Goal: Navigation & Orientation: Find specific page/section

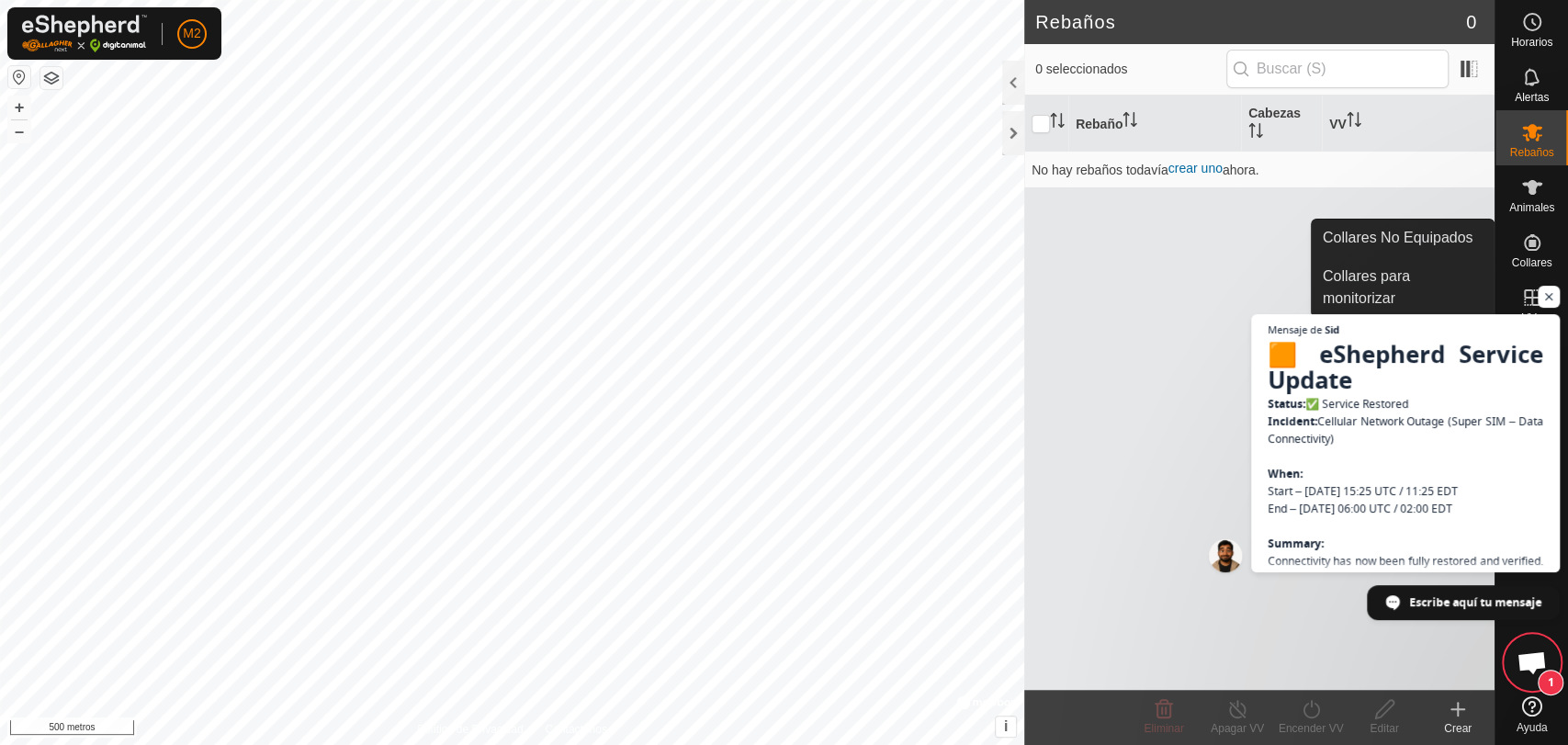
click at [1528, 244] on icon at bounding box center [1533, 243] width 17 height 17
click at [1414, 234] on link "Collares No Equipados" at bounding box center [1402, 237] width 182 height 36
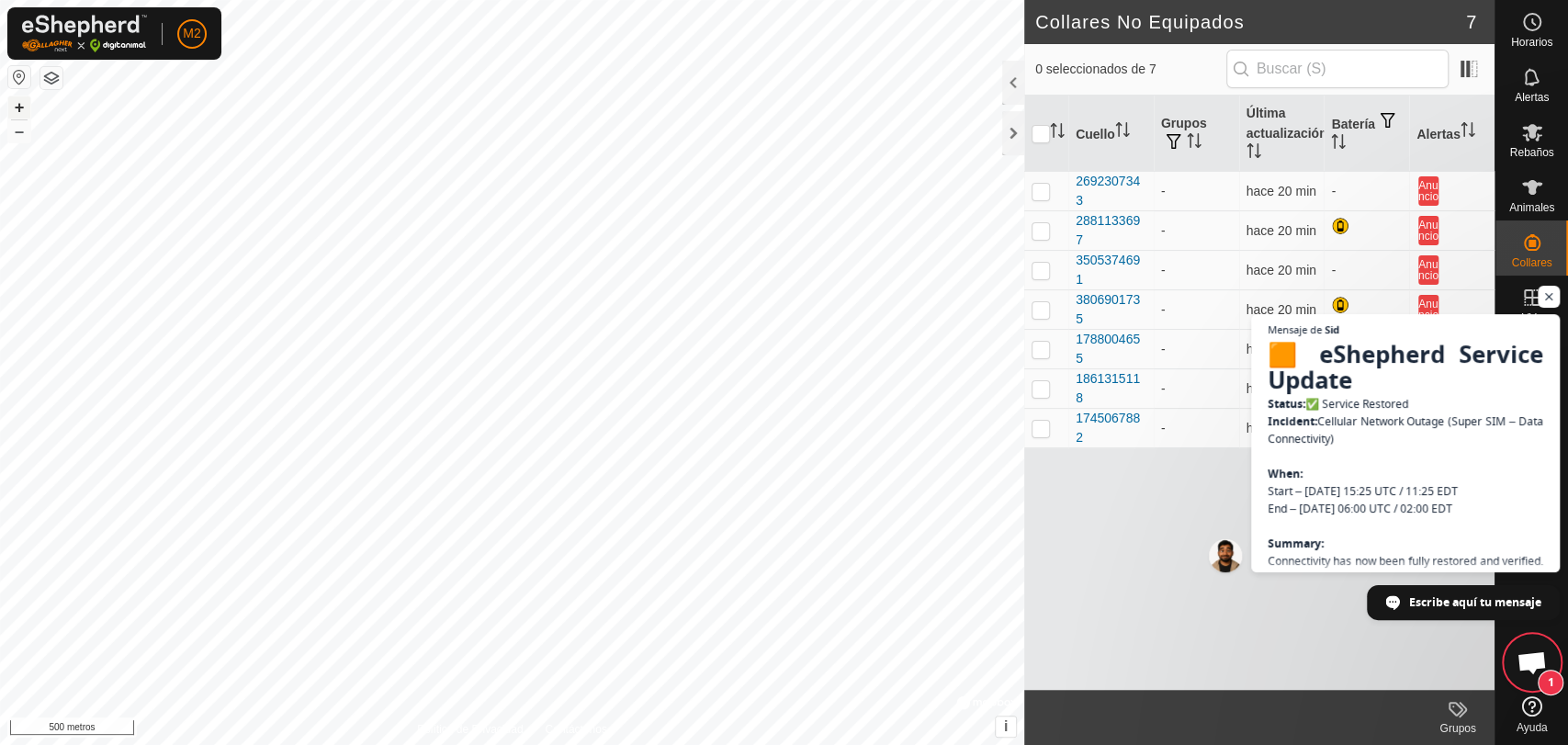
click at [16, 111] on font "+" at bounding box center [20, 107] width 10 height 20
drag, startPoint x: 23, startPoint y: 107, endPoint x: 1545, endPoint y: 291, distance: 1533.1
click at [1545, 291] on span "Chat abierto" at bounding box center [1548, 297] width 23 height 23
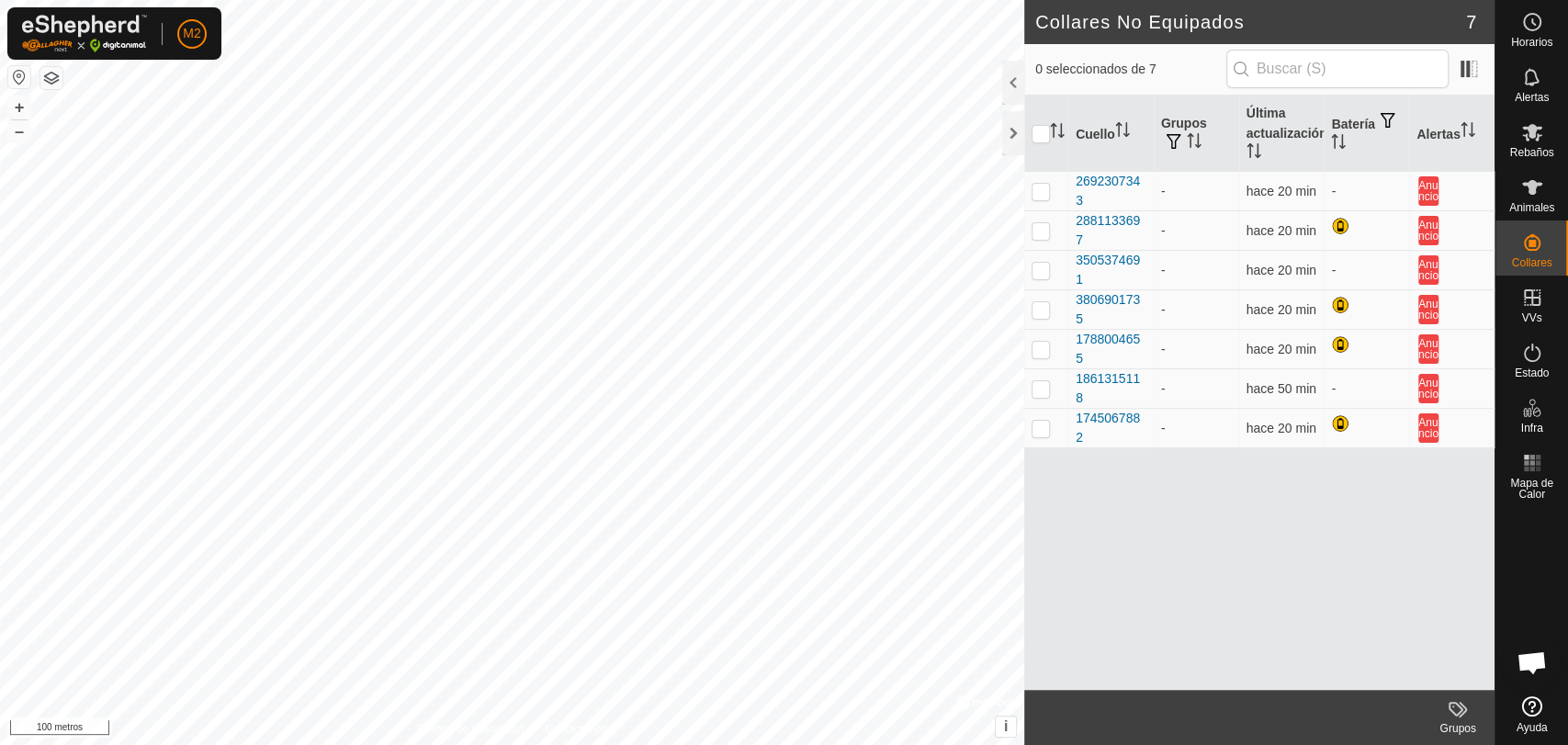
click at [527, 744] on html "M2 Horarios Alertas Rebaños Animales Collares VVs Estado Infra Mapa de Calor Ay…" at bounding box center [784, 372] width 1568 height 745
click at [1528, 464] on rect at bounding box center [1526, 462] width 5 height 5
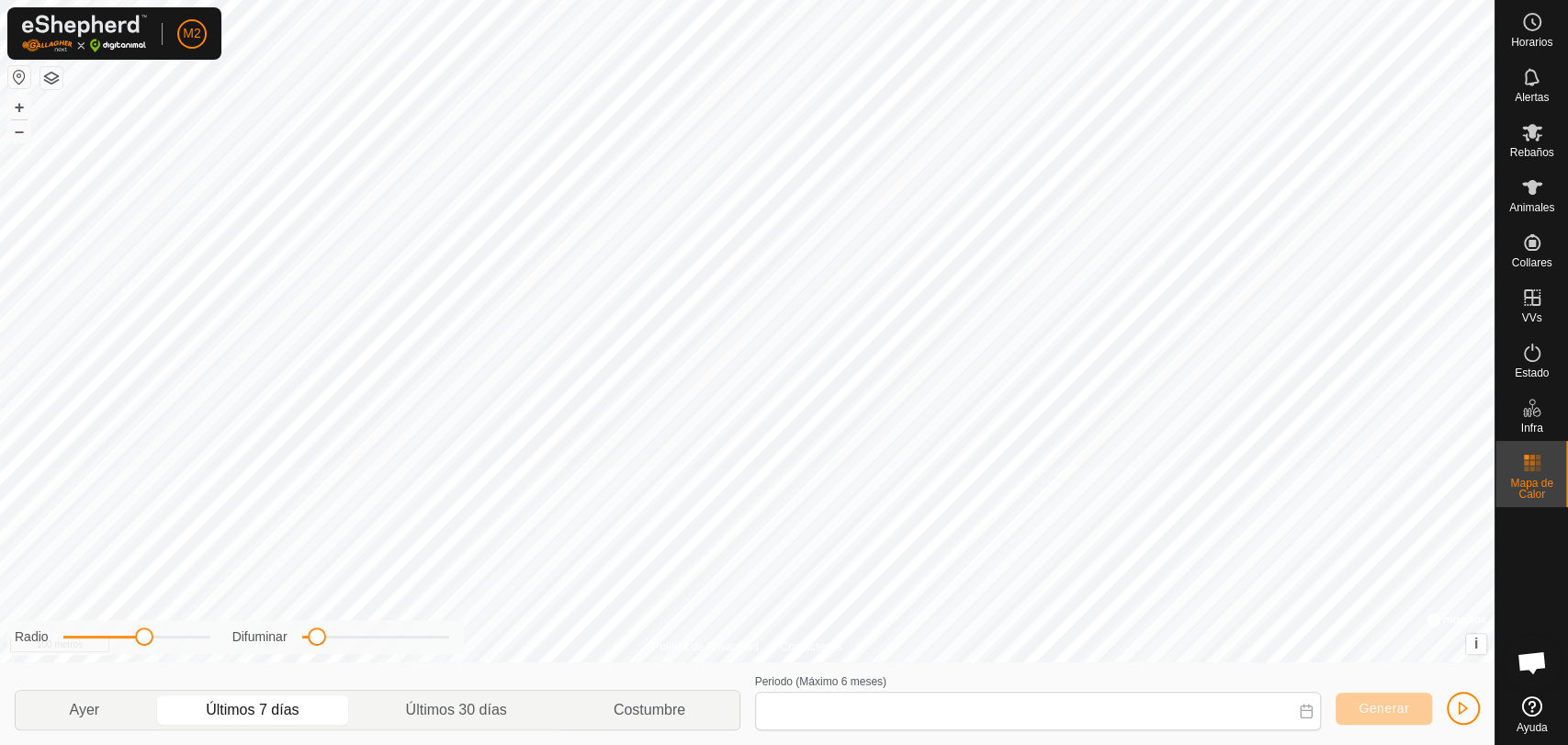
type input "[DATE] - [DATE]"
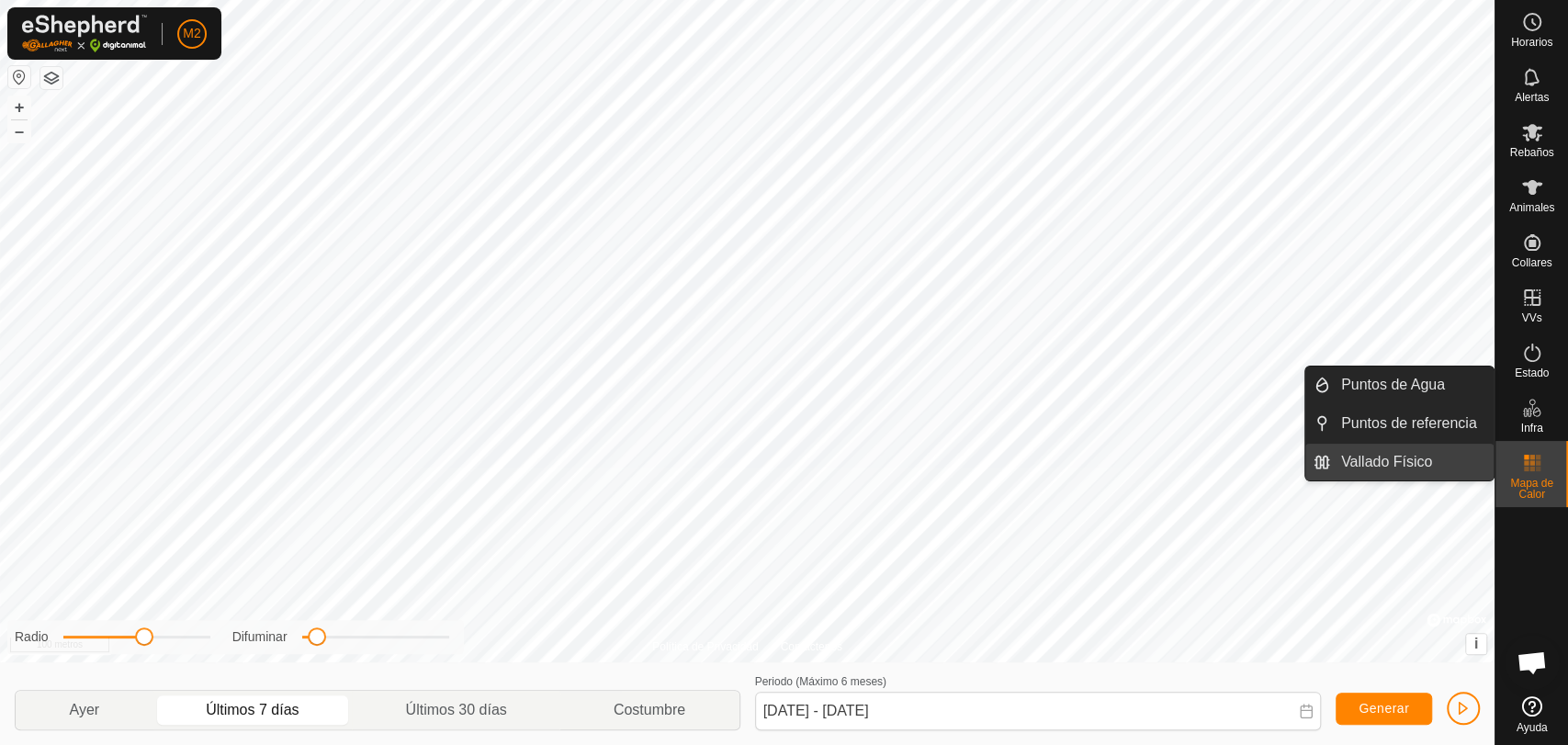
click at [1397, 465] on link "Vallado Físico" at bounding box center [1413, 461] width 164 height 36
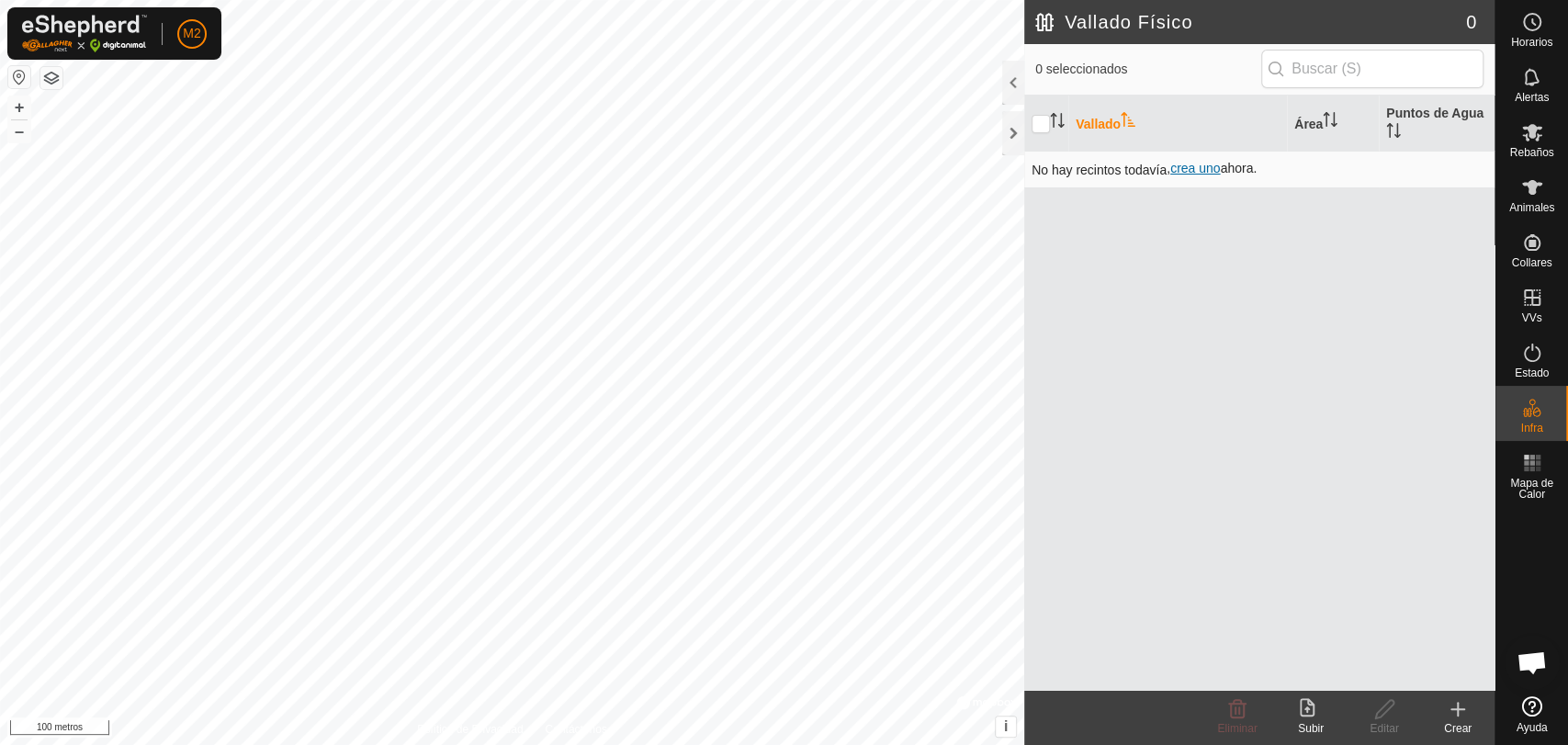
click at [1199, 170] on font "crea uno" at bounding box center [1195, 169] width 49 height 15
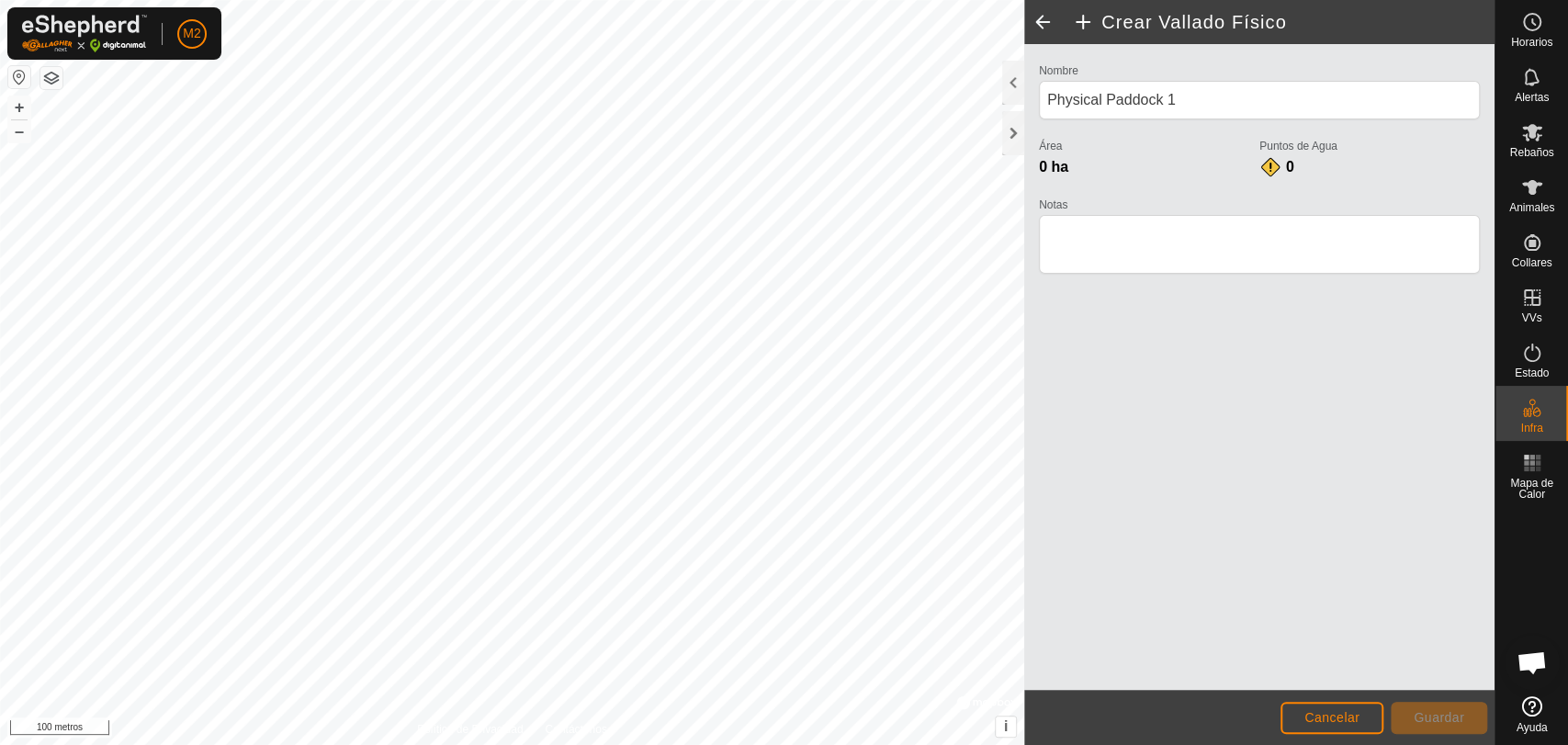
click at [1034, 17] on span at bounding box center [1042, 21] width 36 height 44
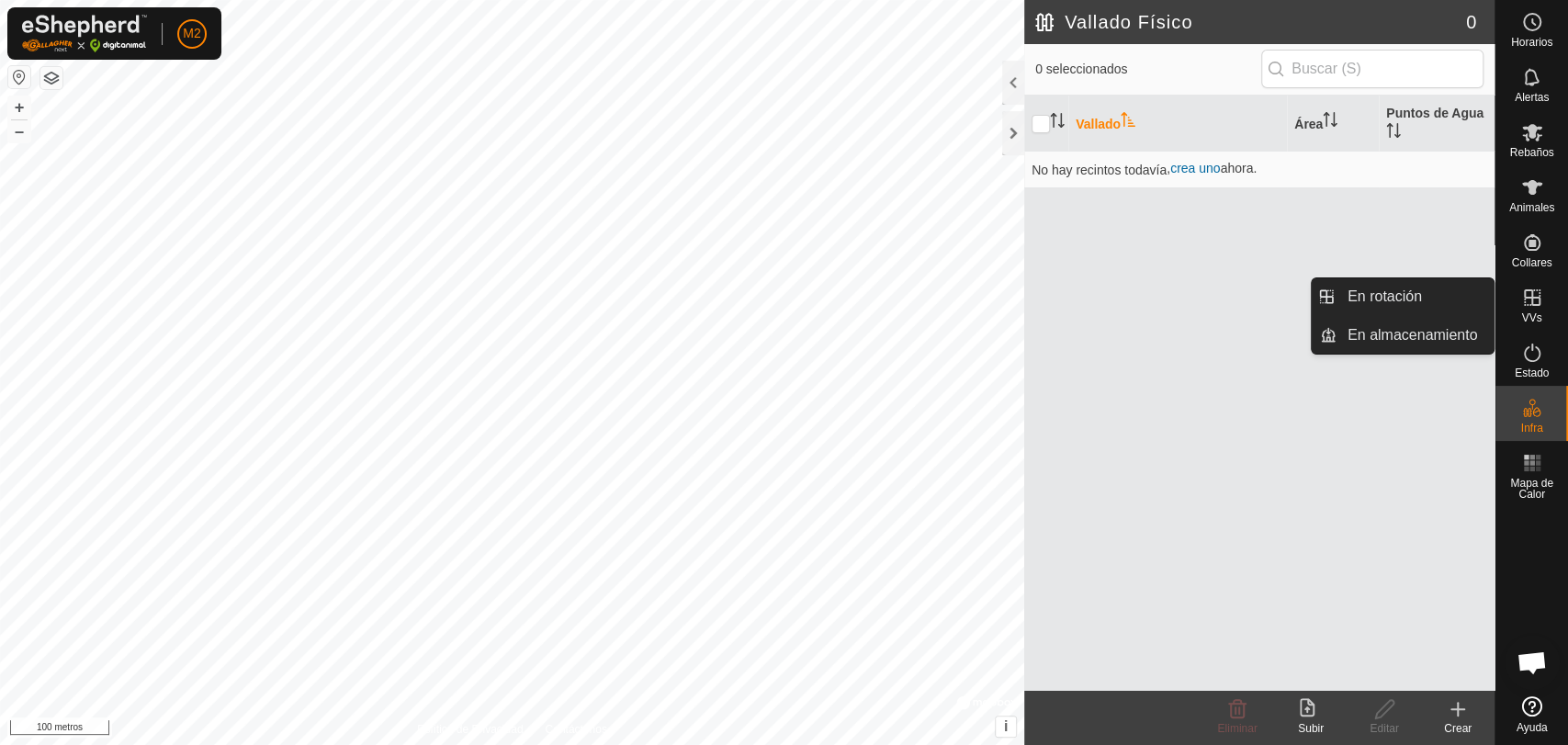
click at [1529, 298] on icon at bounding box center [1533, 298] width 17 height 17
click at [1398, 332] on link "En almacenamiento" at bounding box center [1414, 334] width 157 height 36
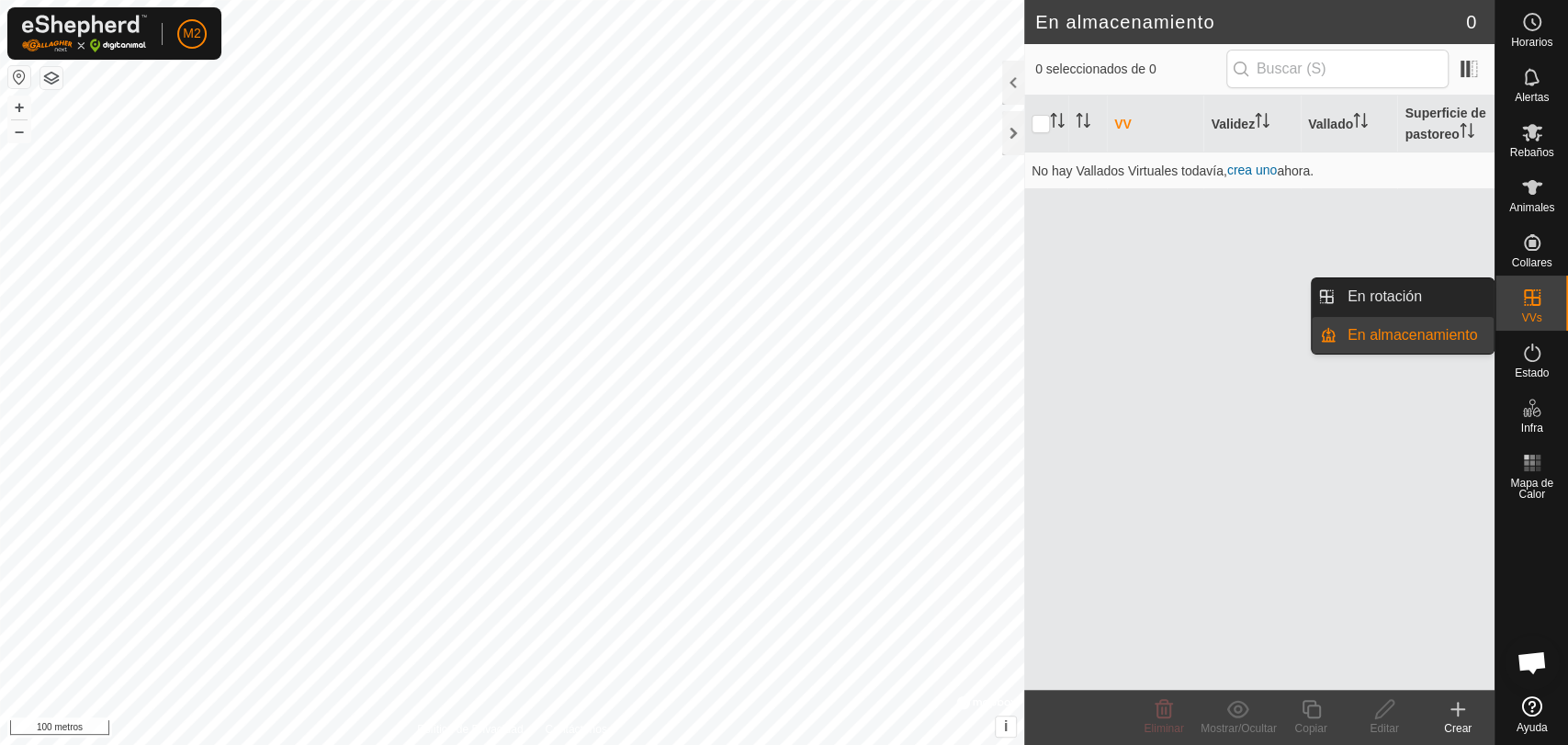
click at [1398, 332] on link "En almacenamiento" at bounding box center [1414, 334] width 157 height 36
click at [1405, 299] on link "En rotación" at bounding box center [1414, 296] width 157 height 36
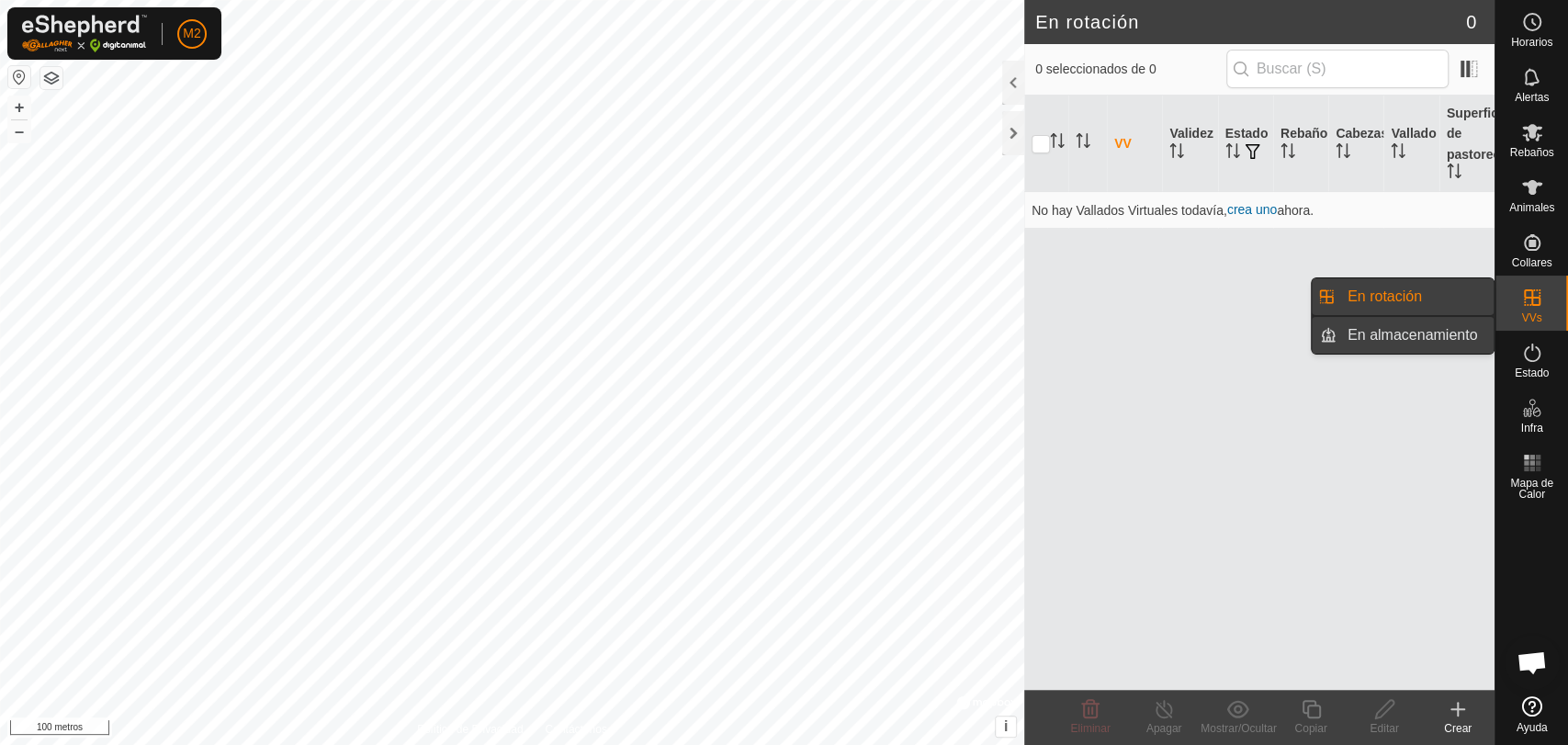
click at [1397, 332] on link "En almacenamiento" at bounding box center [1414, 334] width 157 height 36
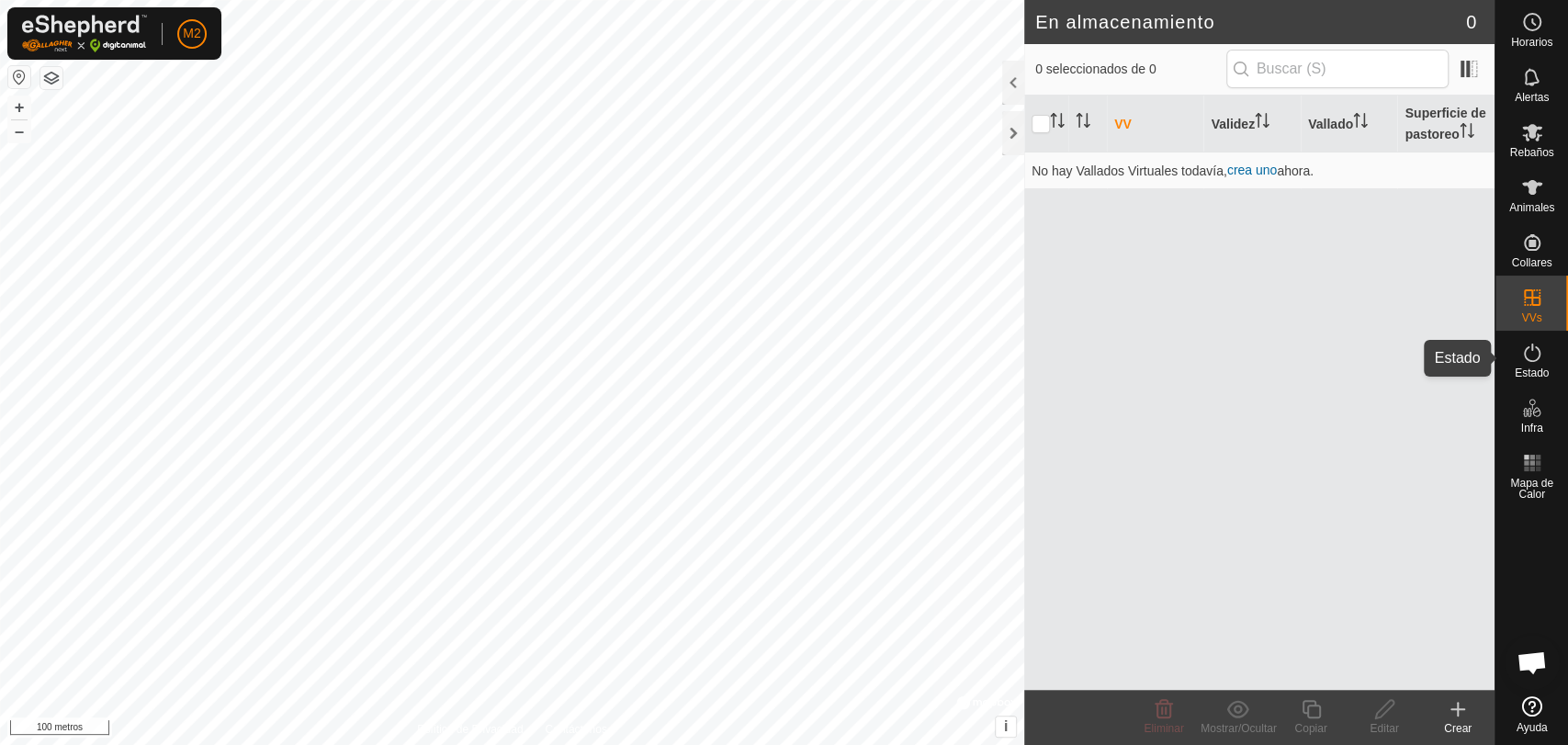
click at [1535, 361] on icon at bounding box center [1533, 353] width 22 height 22
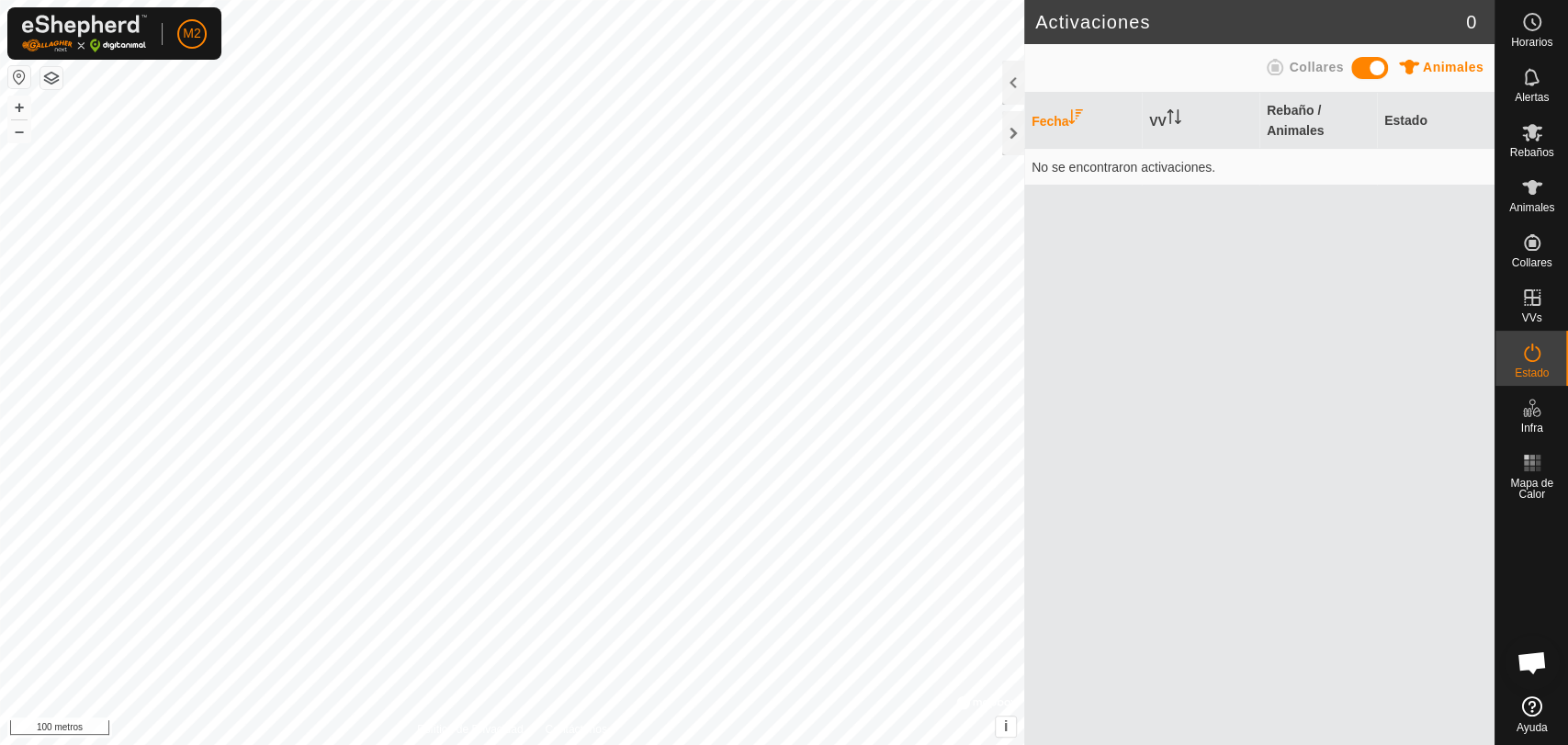
click at [1535, 361] on icon at bounding box center [1533, 353] width 22 height 22
click at [1372, 72] on span at bounding box center [1369, 68] width 36 height 22
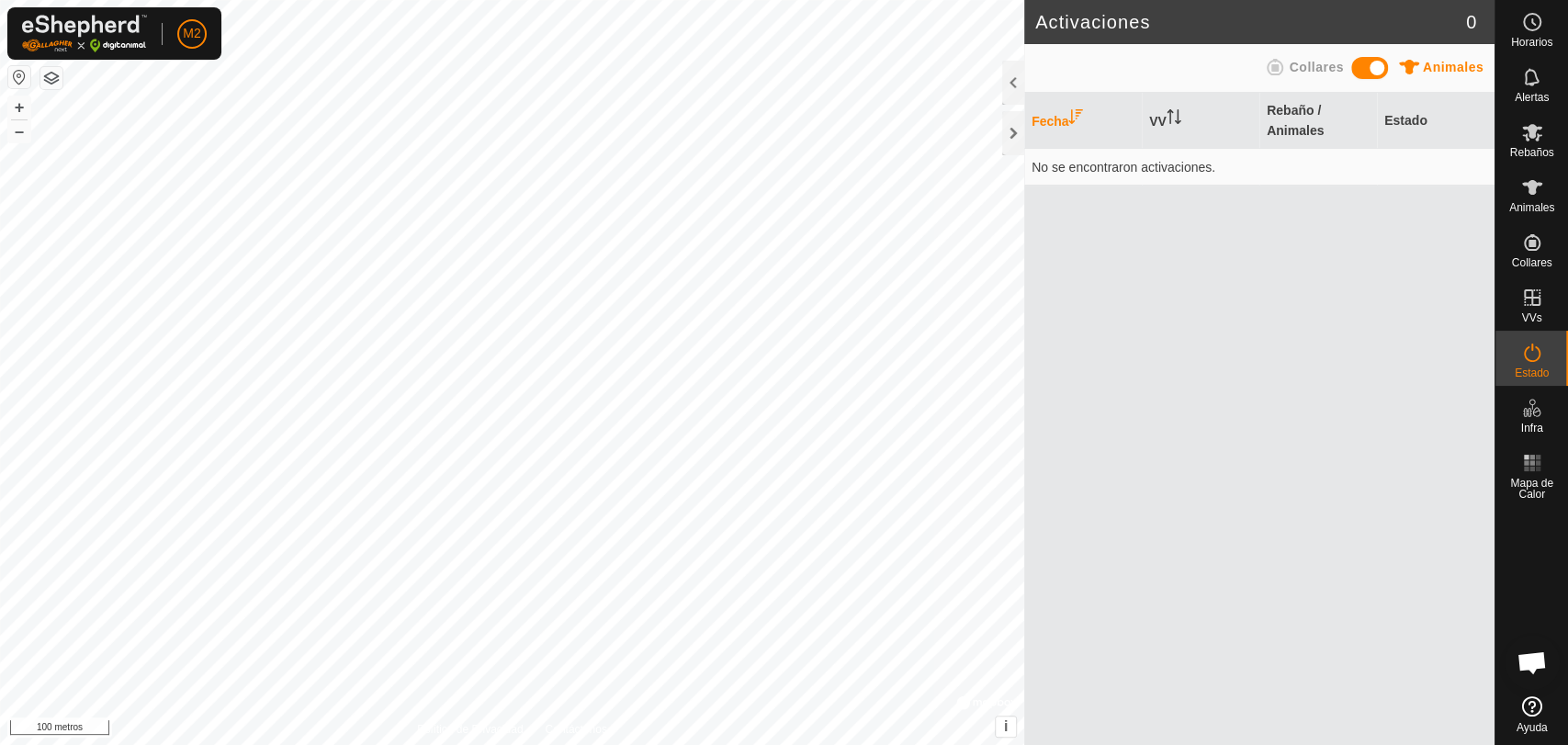
click at [1372, 72] on span at bounding box center [1369, 68] width 36 height 22
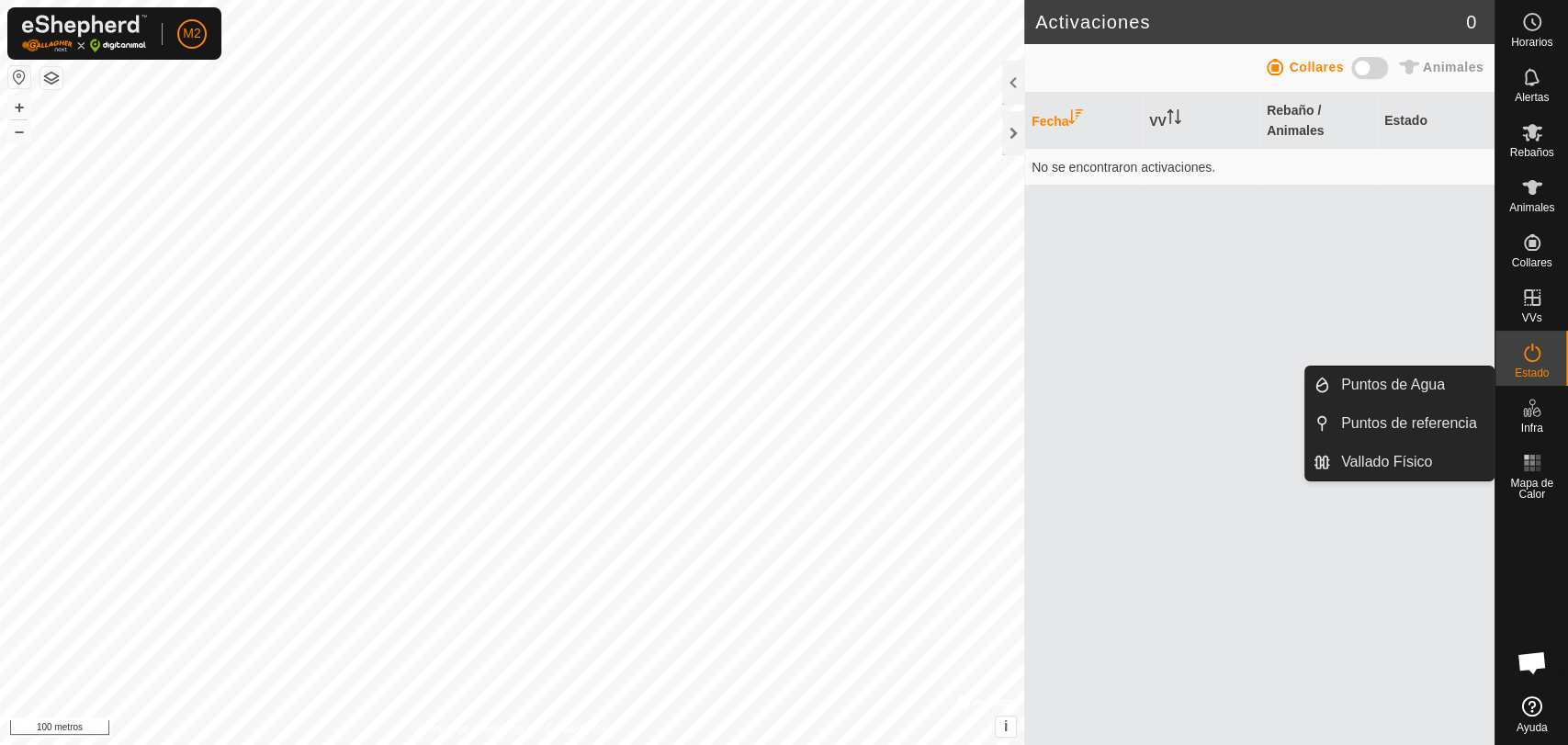
click at [1534, 422] on font "Infra" at bounding box center [1532, 428] width 22 height 13
click at [1534, 417] on icon at bounding box center [1533, 408] width 22 height 22
click at [1386, 462] on link "Vallado Físico" at bounding box center [1413, 461] width 164 height 36
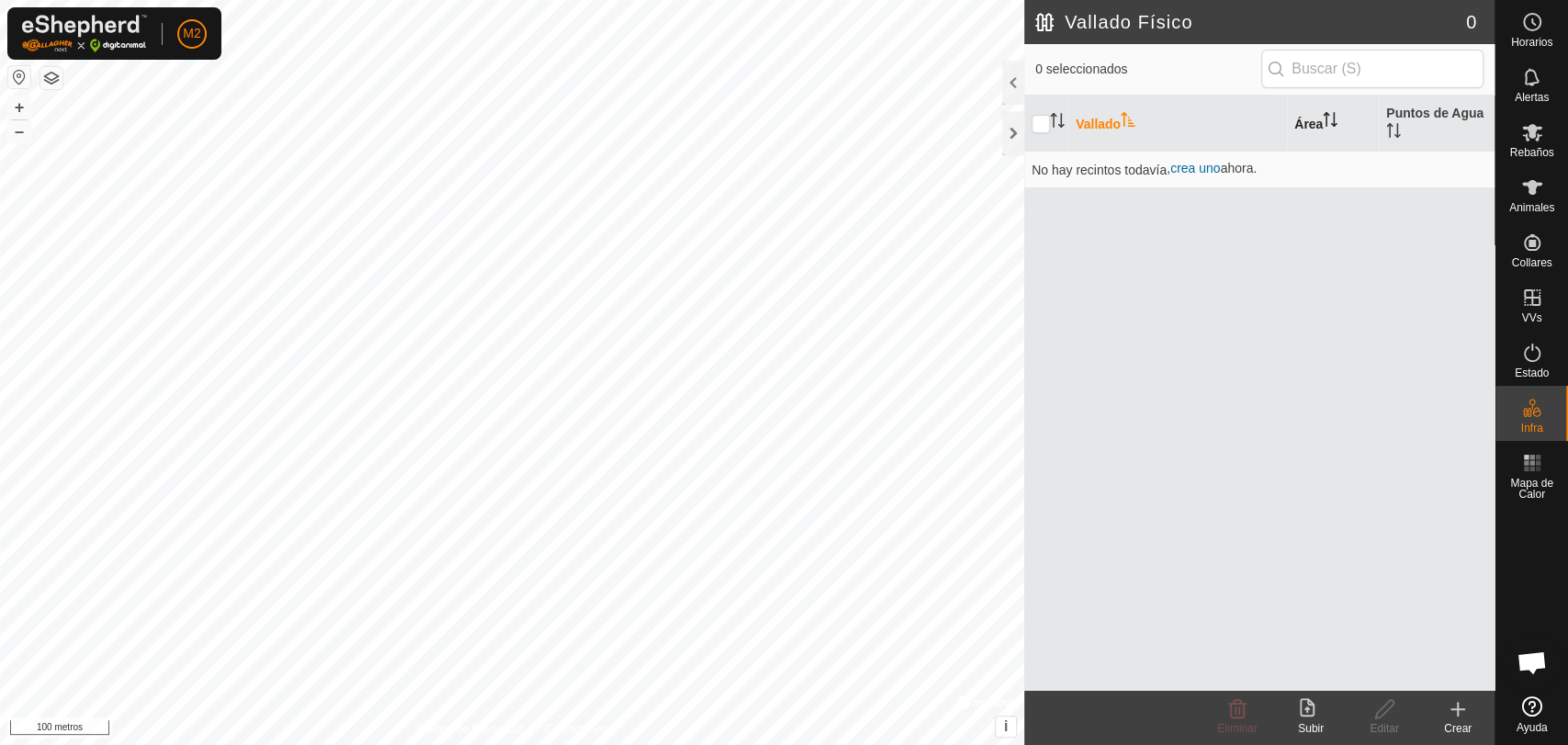
click at [1318, 124] on font "Área" at bounding box center [1308, 123] width 29 height 15
click at [1044, 125] on input "checkbox" at bounding box center [1041, 124] width 19 height 19
checkbox input "false"
click at [1092, 119] on font "Vallado" at bounding box center [1098, 123] width 45 height 15
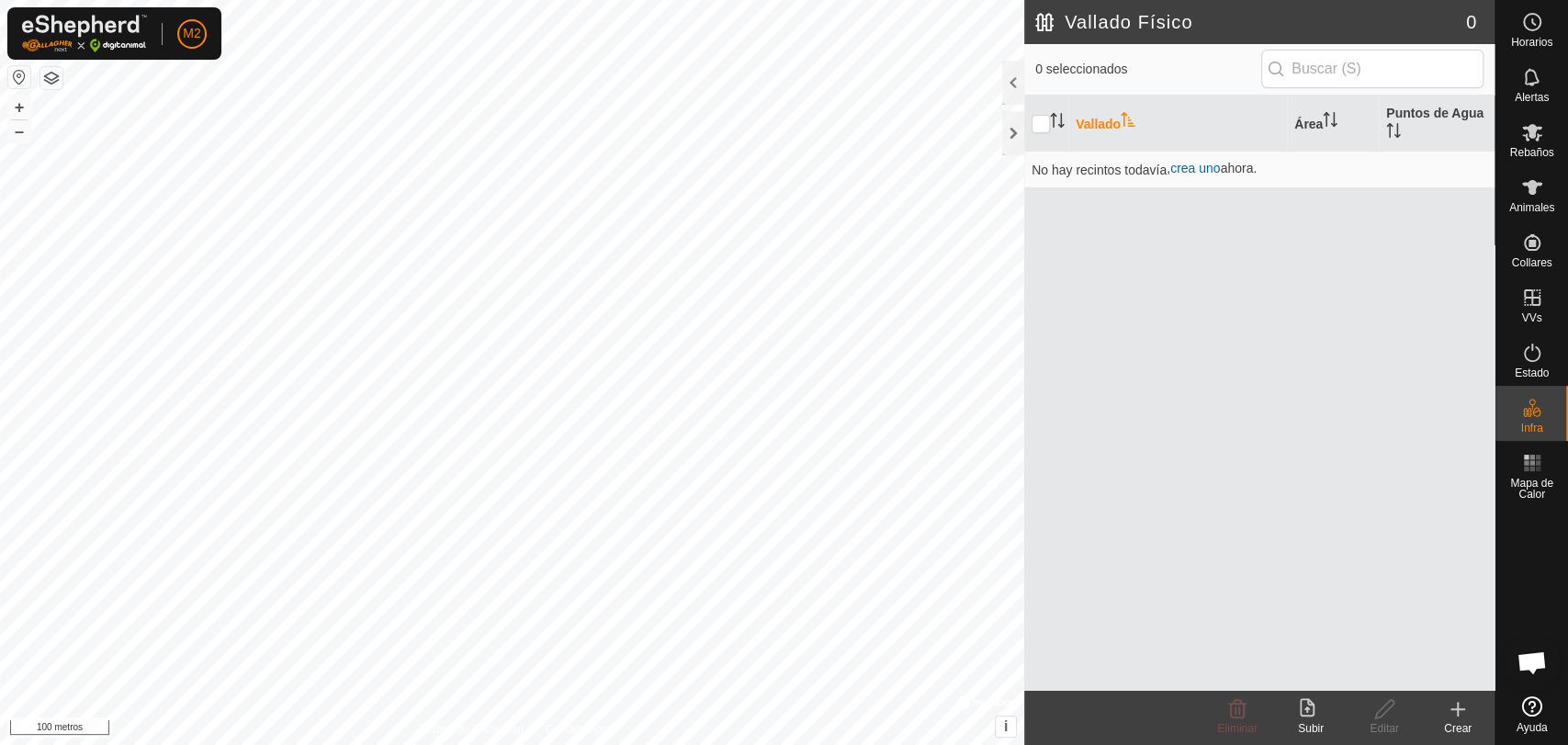
click at [1092, 119] on font "Vallado" at bounding box center [1098, 123] width 45 height 15
click at [1014, 83] on div at bounding box center [1013, 82] width 22 height 44
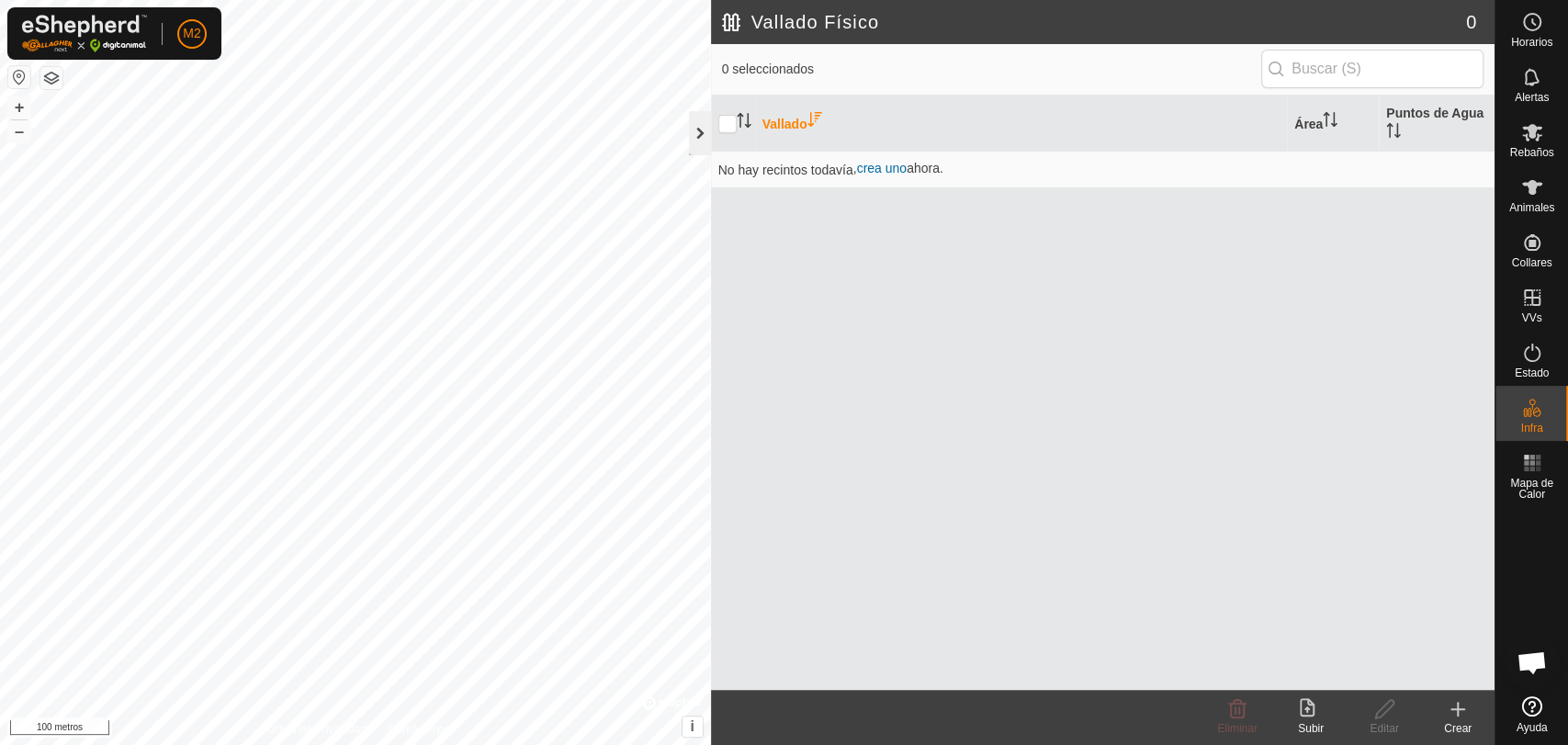
click at [696, 125] on div at bounding box center [700, 132] width 22 height 44
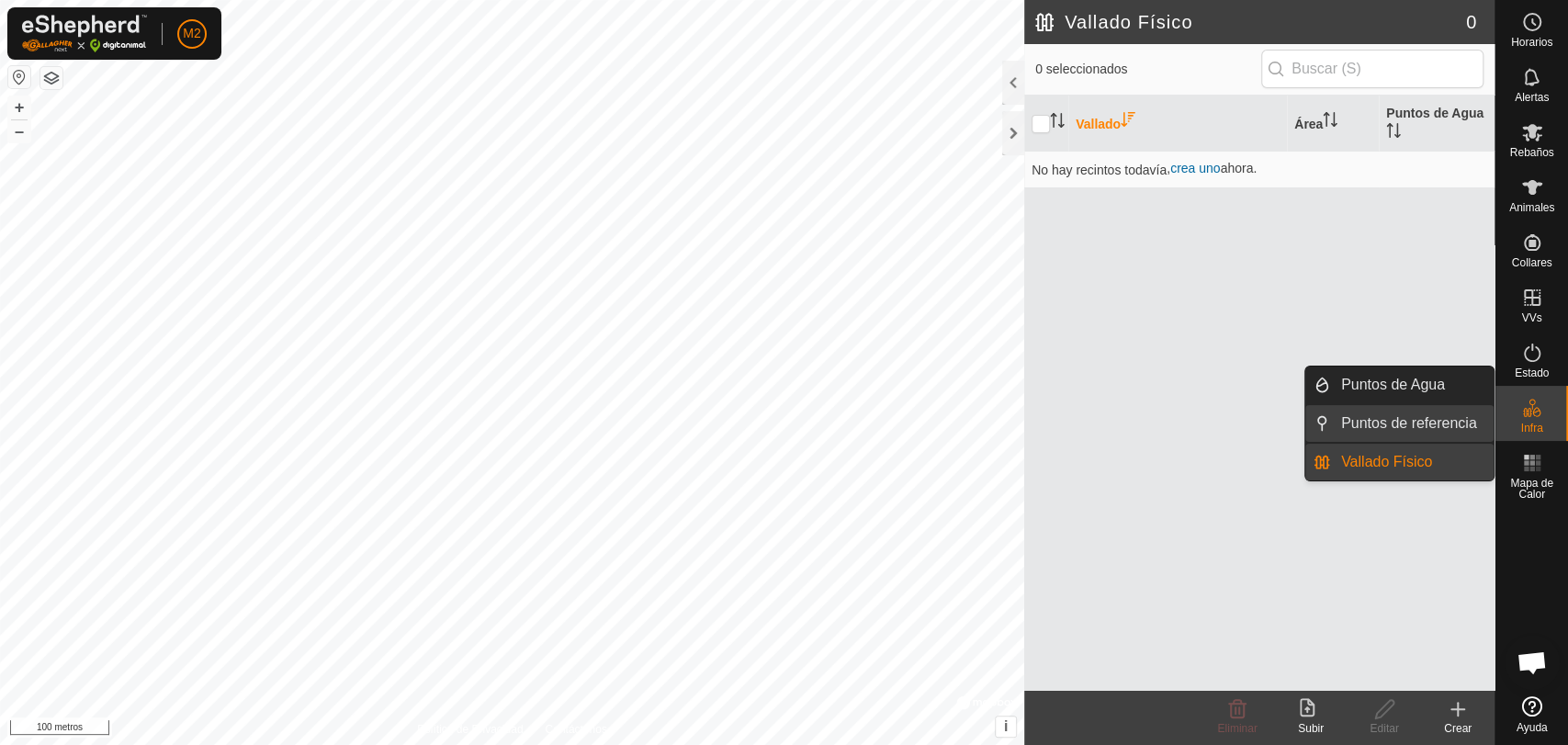
click at [1424, 425] on link "Puntos de referencia" at bounding box center [1413, 423] width 164 height 36
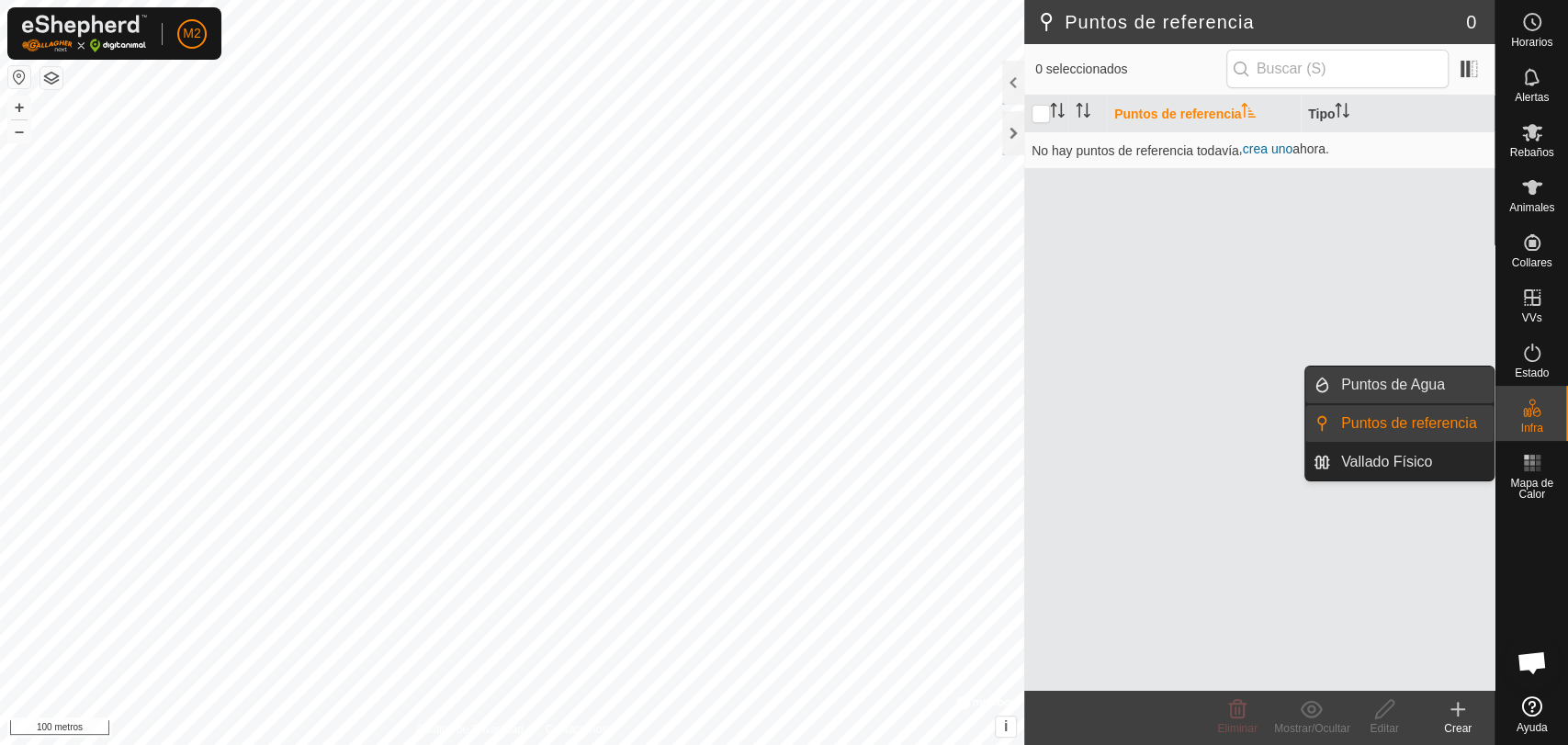
click at [1398, 383] on link "Puntos de Agua" at bounding box center [1413, 385] width 164 height 36
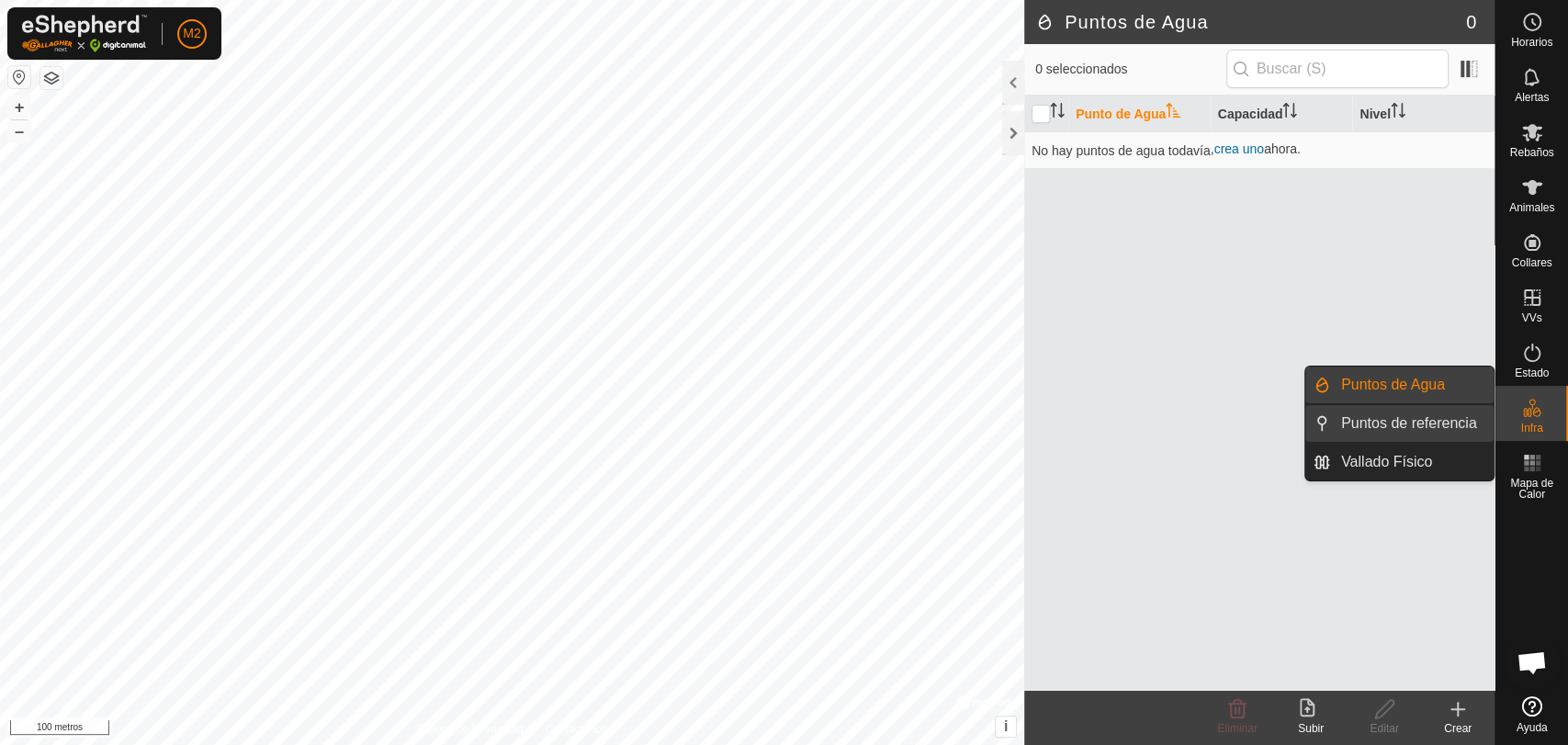
click at [1384, 426] on link "Puntos de referencia" at bounding box center [1413, 423] width 164 height 36
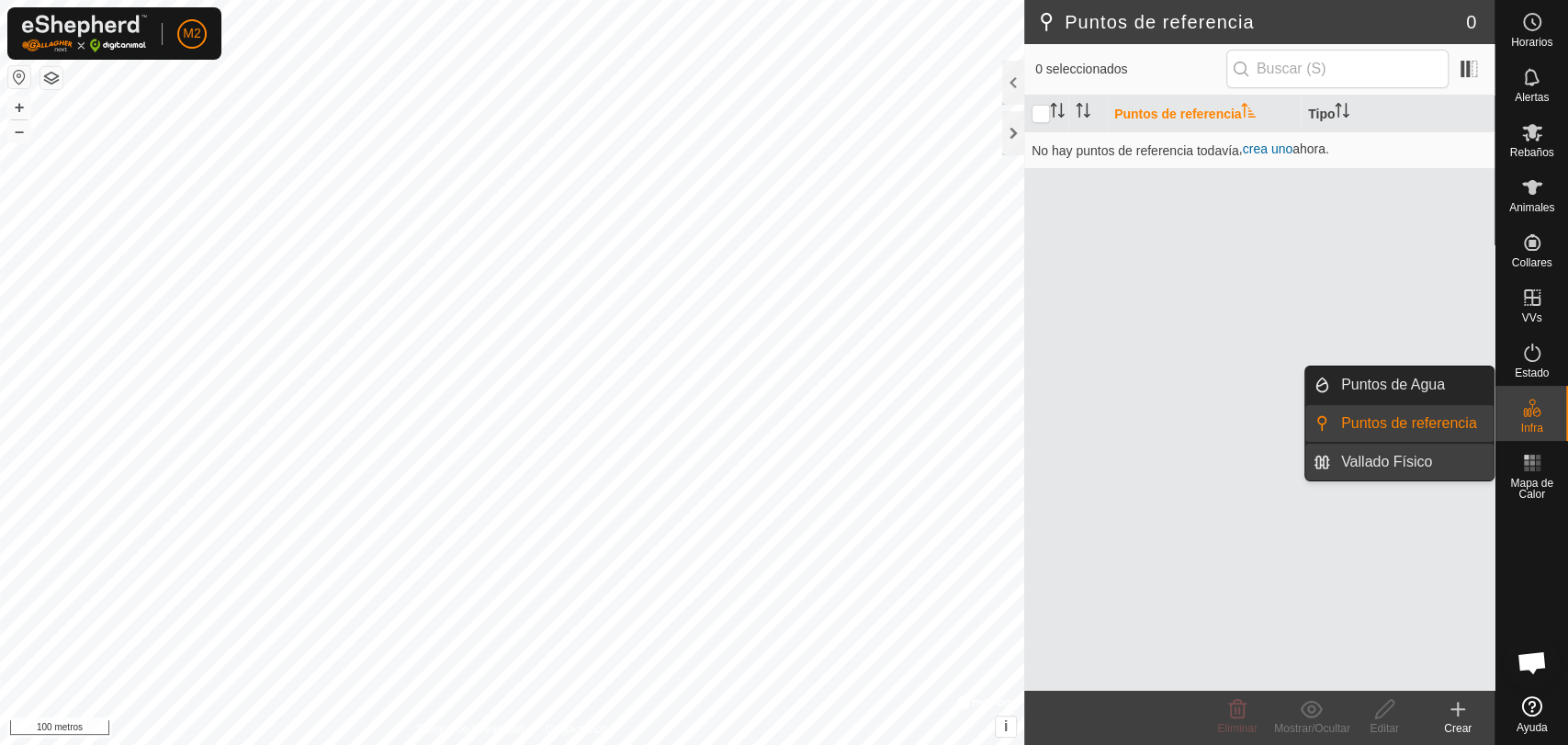
click at [1382, 458] on link "Vallado Físico" at bounding box center [1413, 461] width 164 height 36
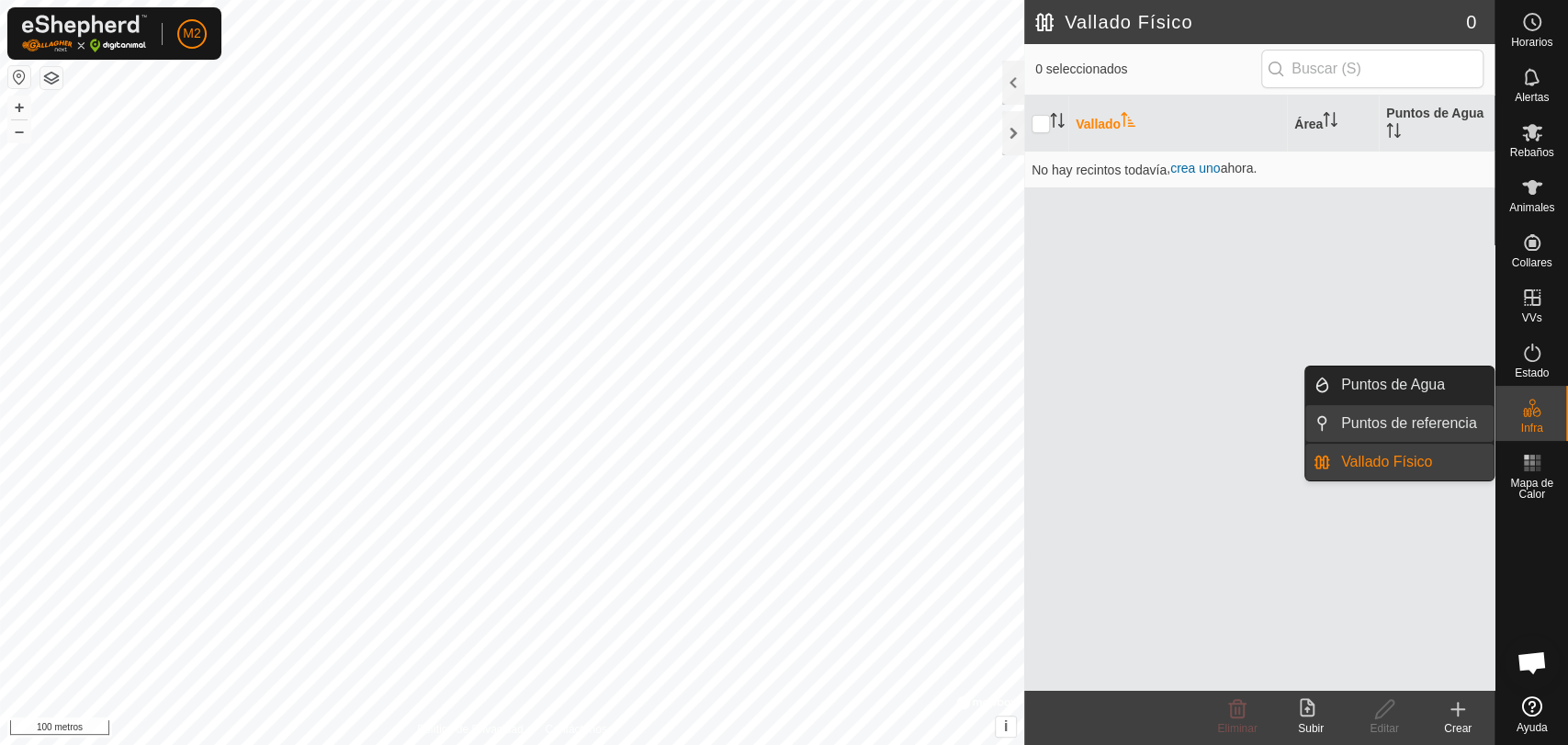
click at [1373, 424] on link "Puntos de referencia" at bounding box center [1413, 423] width 164 height 36
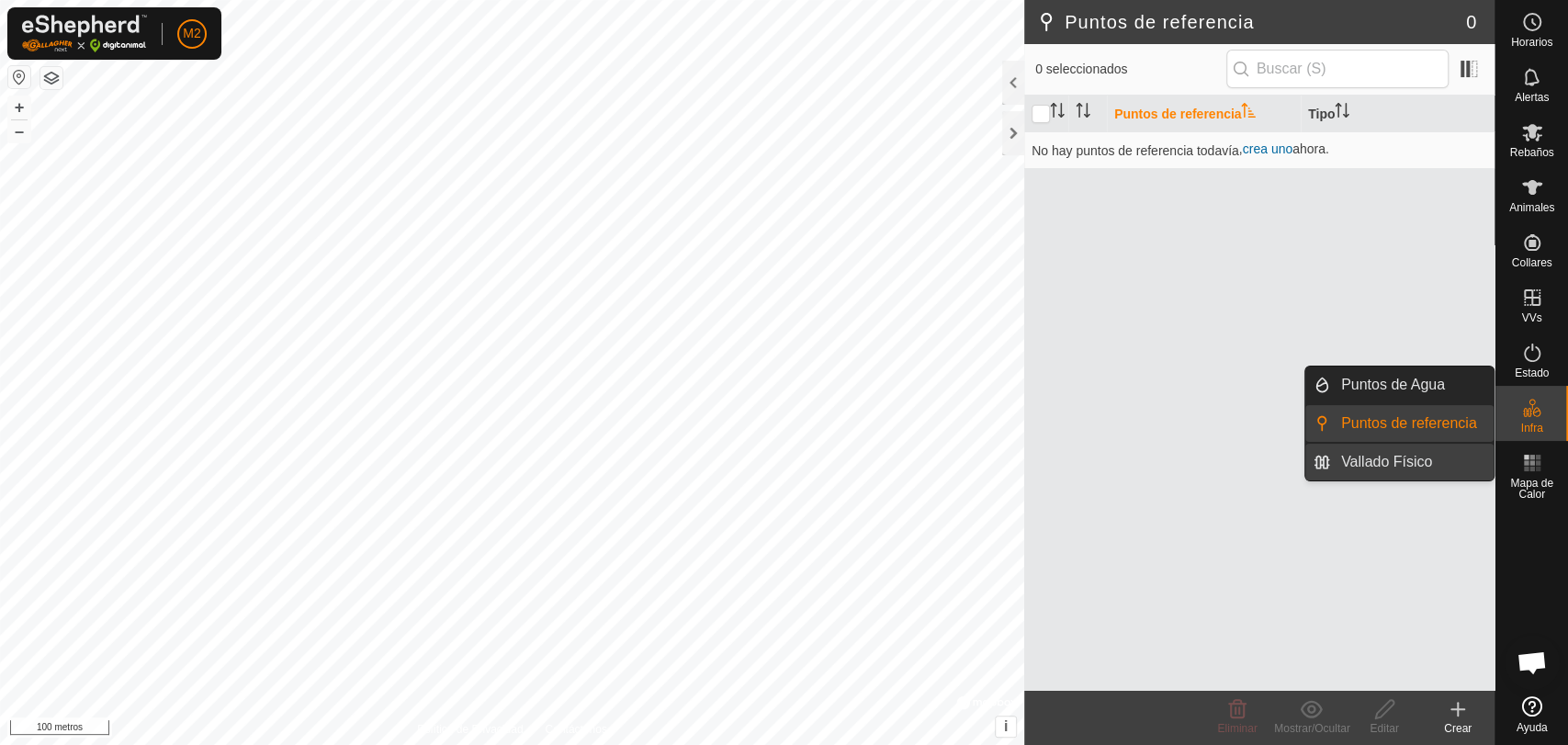
click at [1416, 466] on link "Vallado Físico" at bounding box center [1413, 461] width 164 height 36
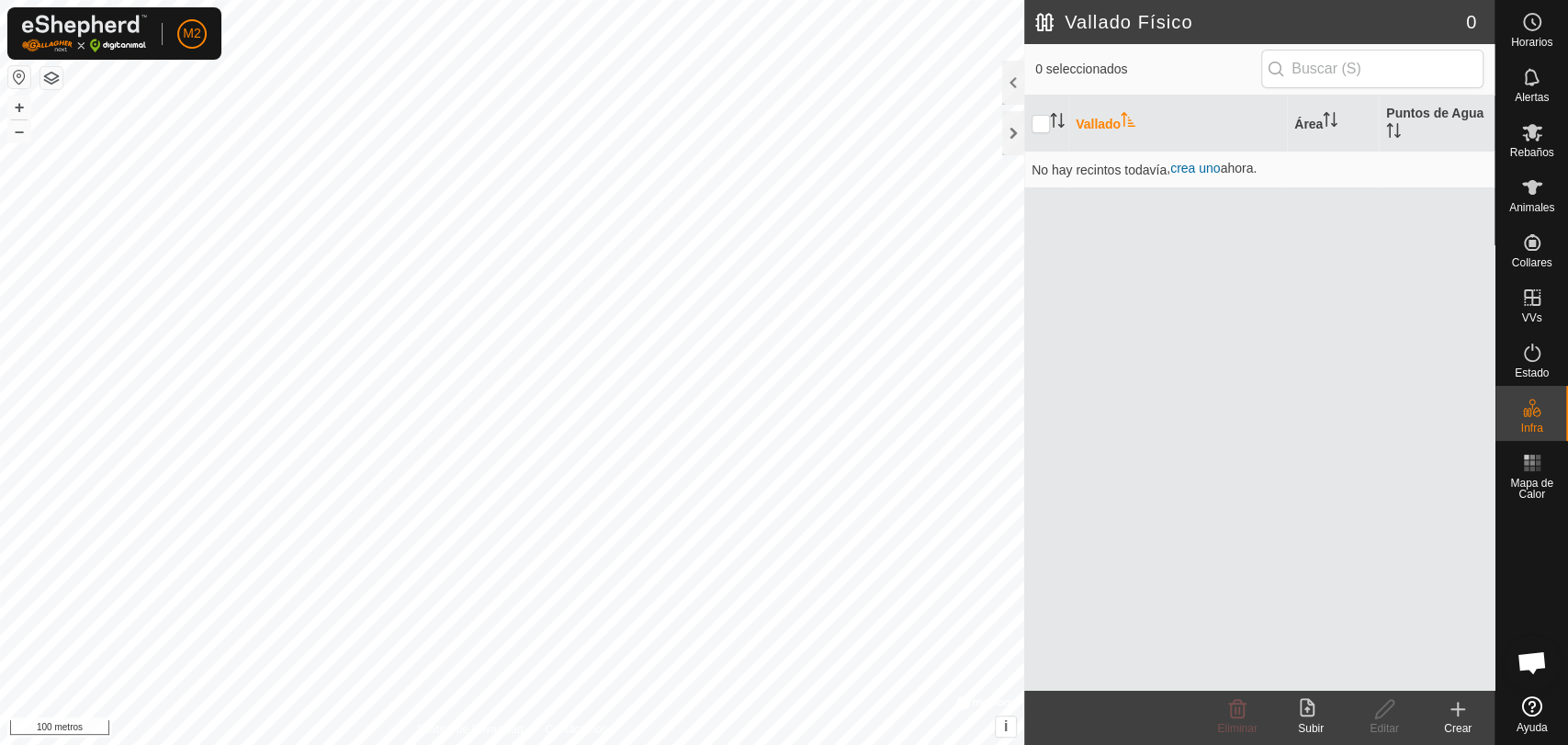
click at [1306, 708] on icon at bounding box center [1307, 708] width 15 height 19
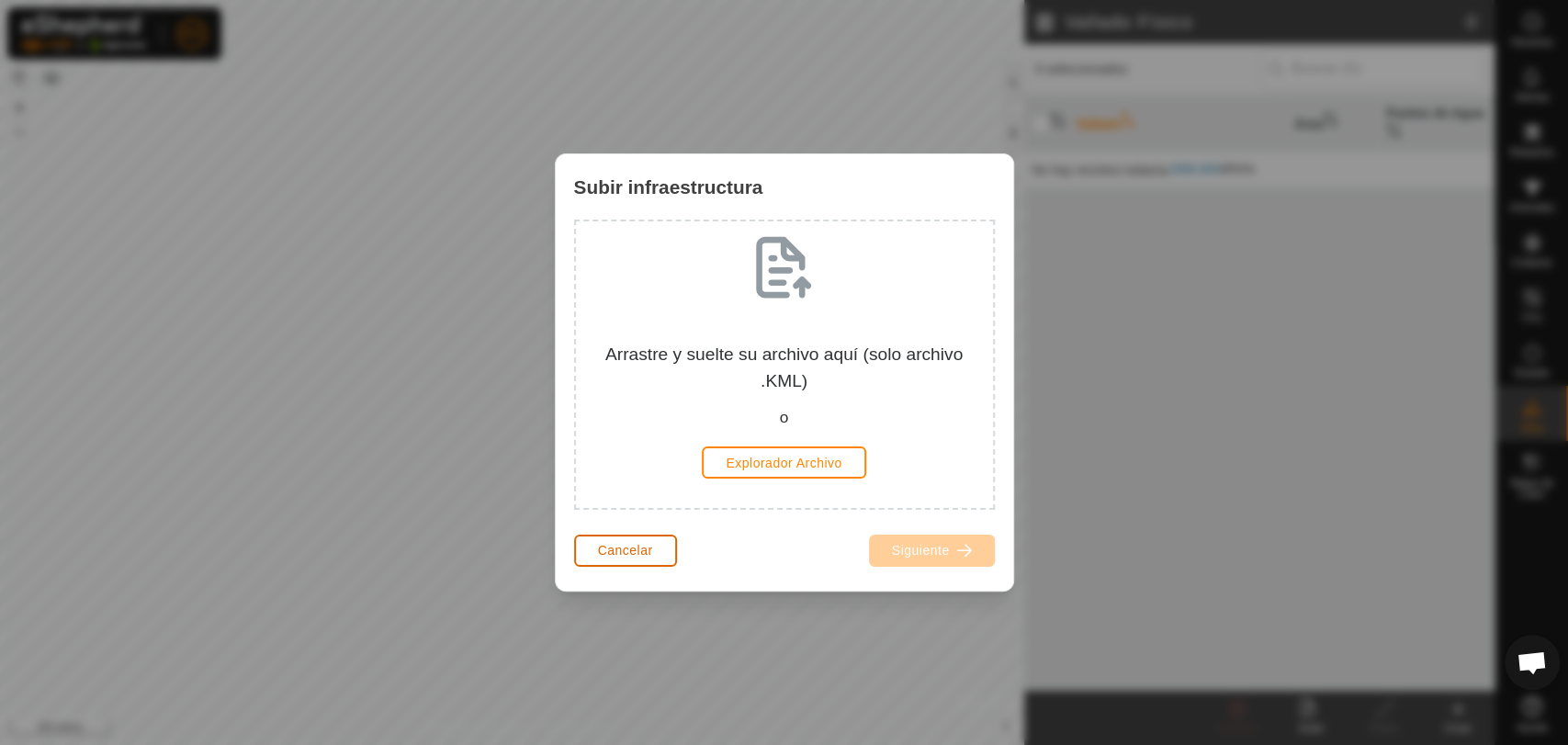
click at [638, 546] on font "Cancelar" at bounding box center [625, 550] width 55 height 15
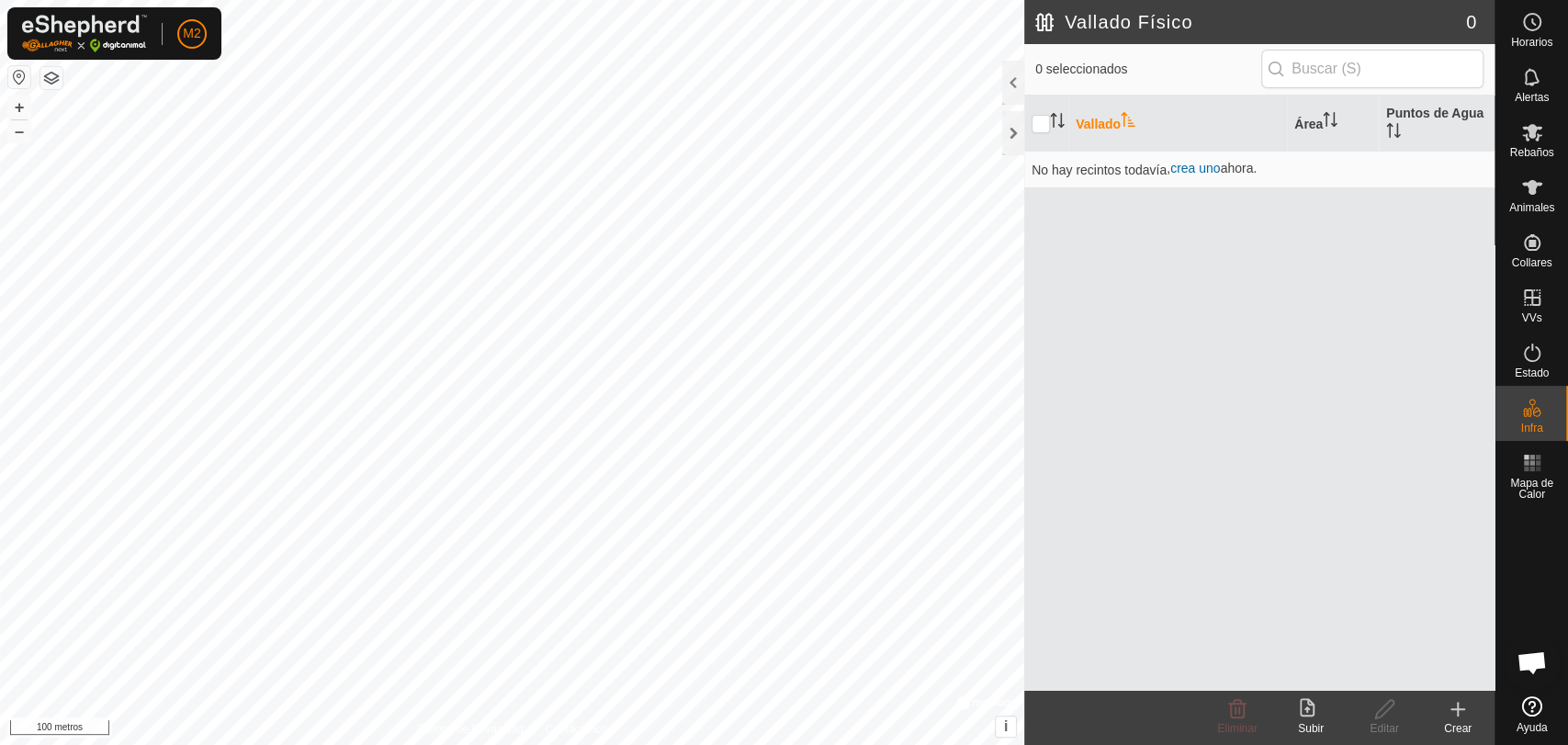
click at [1458, 711] on icon at bounding box center [1458, 710] width 0 height 13
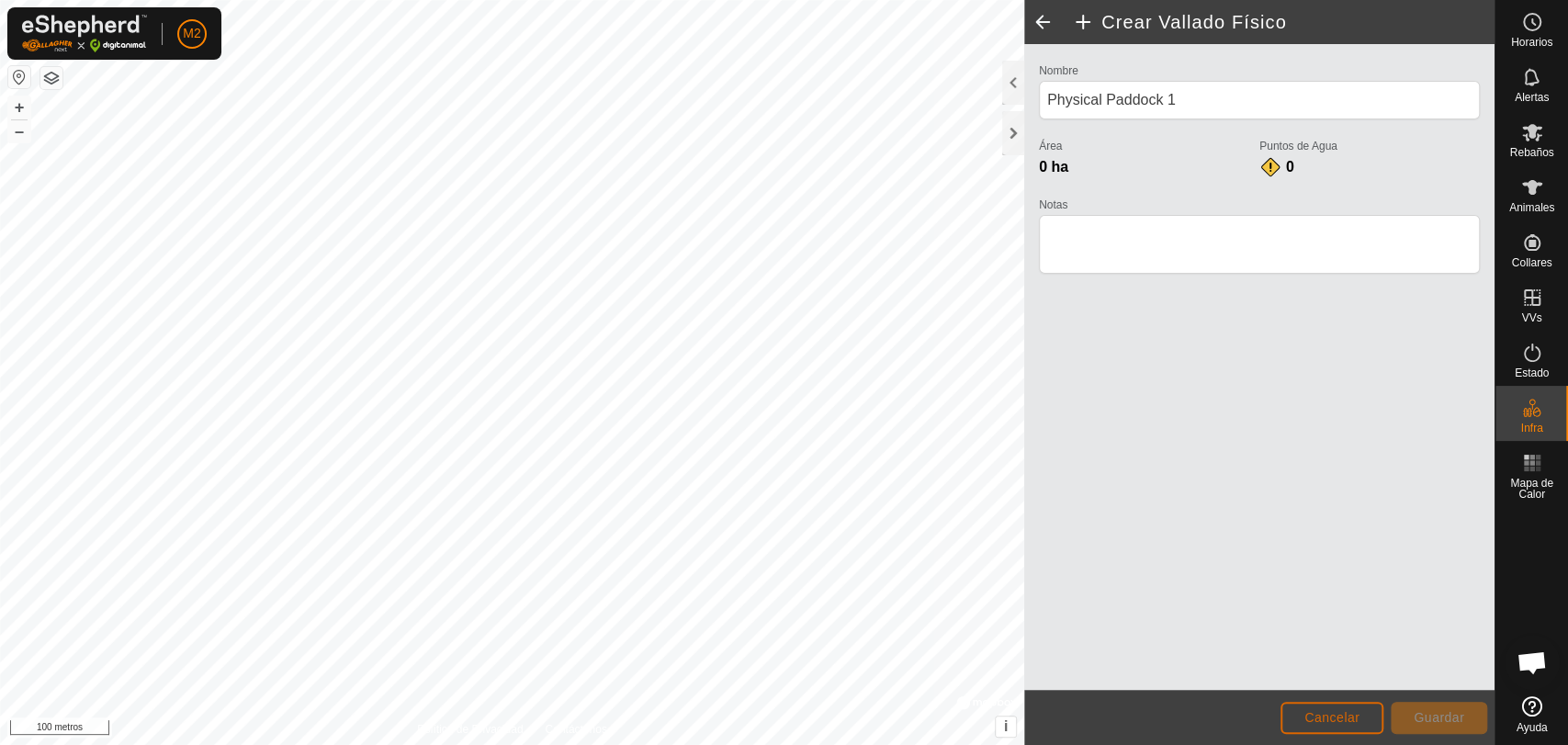
click at [1335, 715] on font "Cancelar" at bounding box center [1331, 718] width 55 height 15
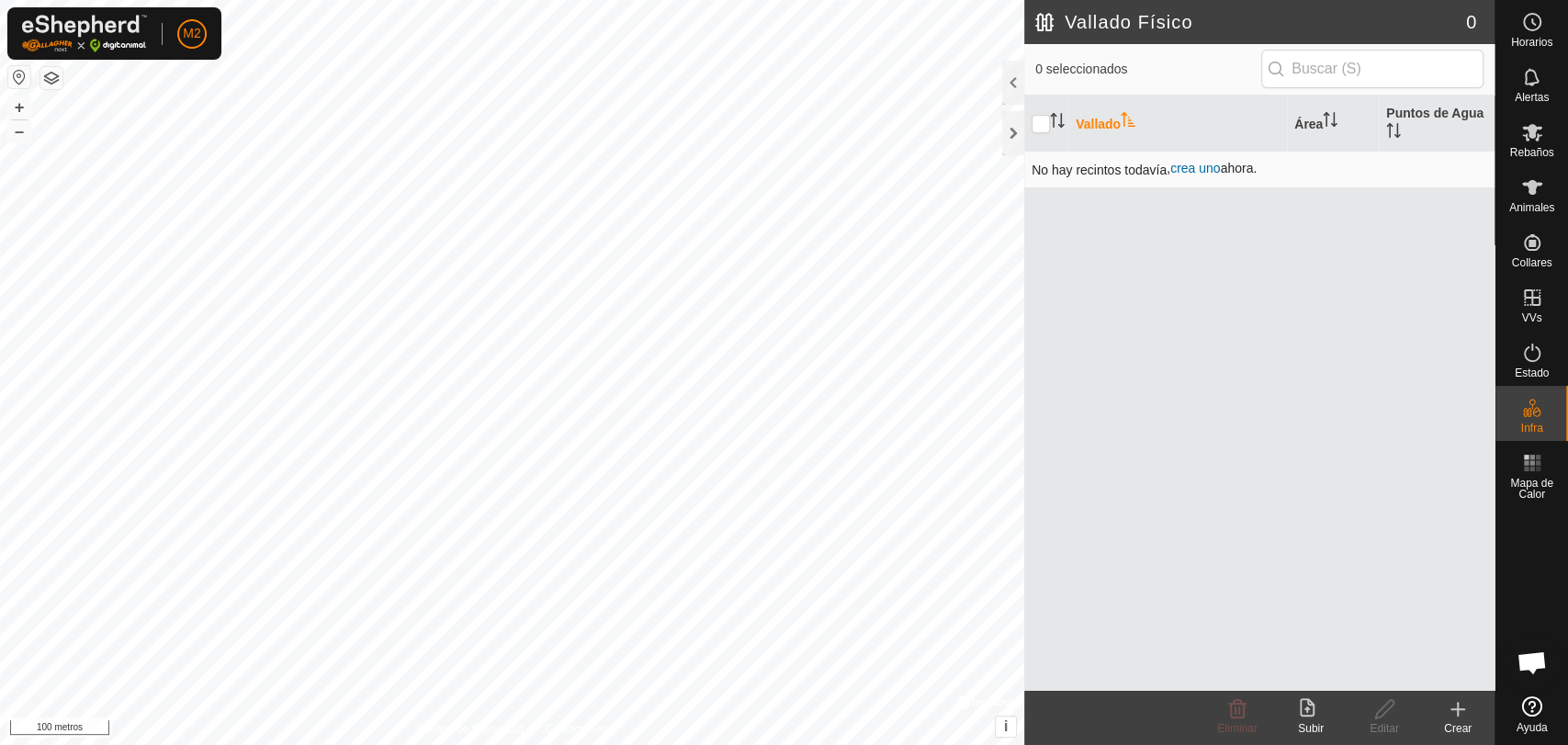
click at [1158, 171] on font "No hay recintos todavía" at bounding box center [1099, 170] width 135 height 15
click at [54, 78] on button "button" at bounding box center [51, 78] width 22 height 22
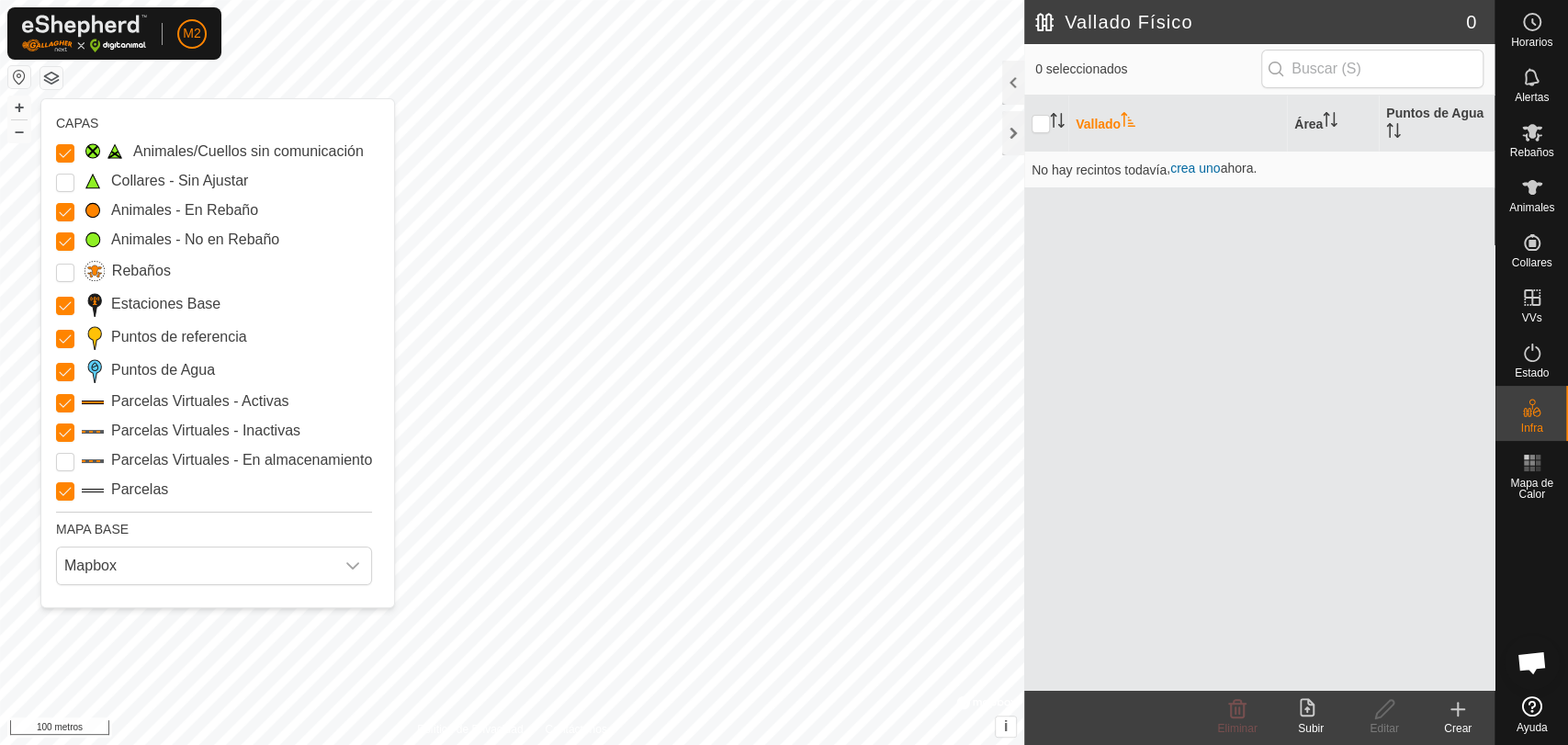
click at [50, 74] on button "button" at bounding box center [51, 78] width 22 height 22
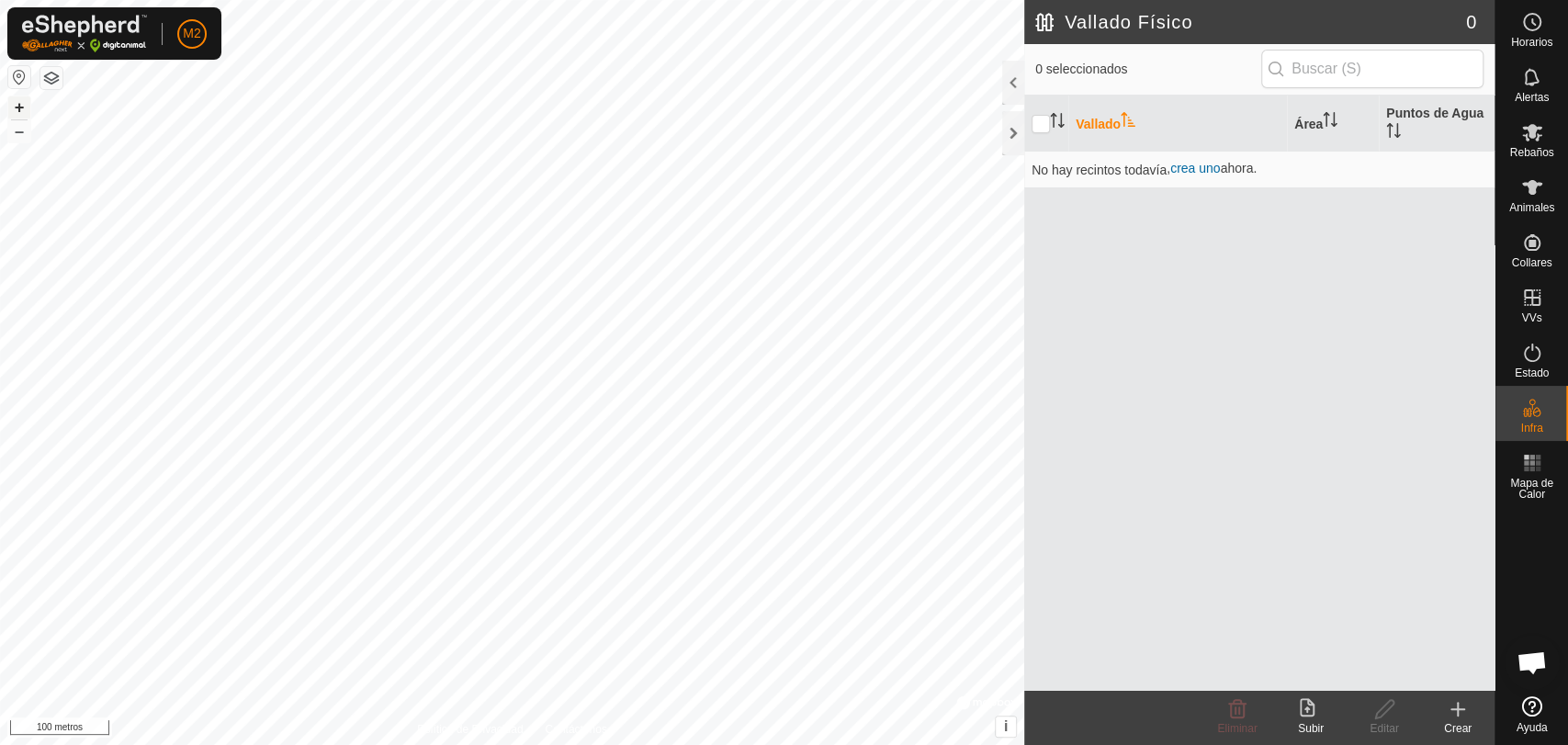
click at [15, 107] on font "+" at bounding box center [20, 107] width 10 height 20
click at [1535, 472] on icon at bounding box center [1533, 463] width 22 height 22
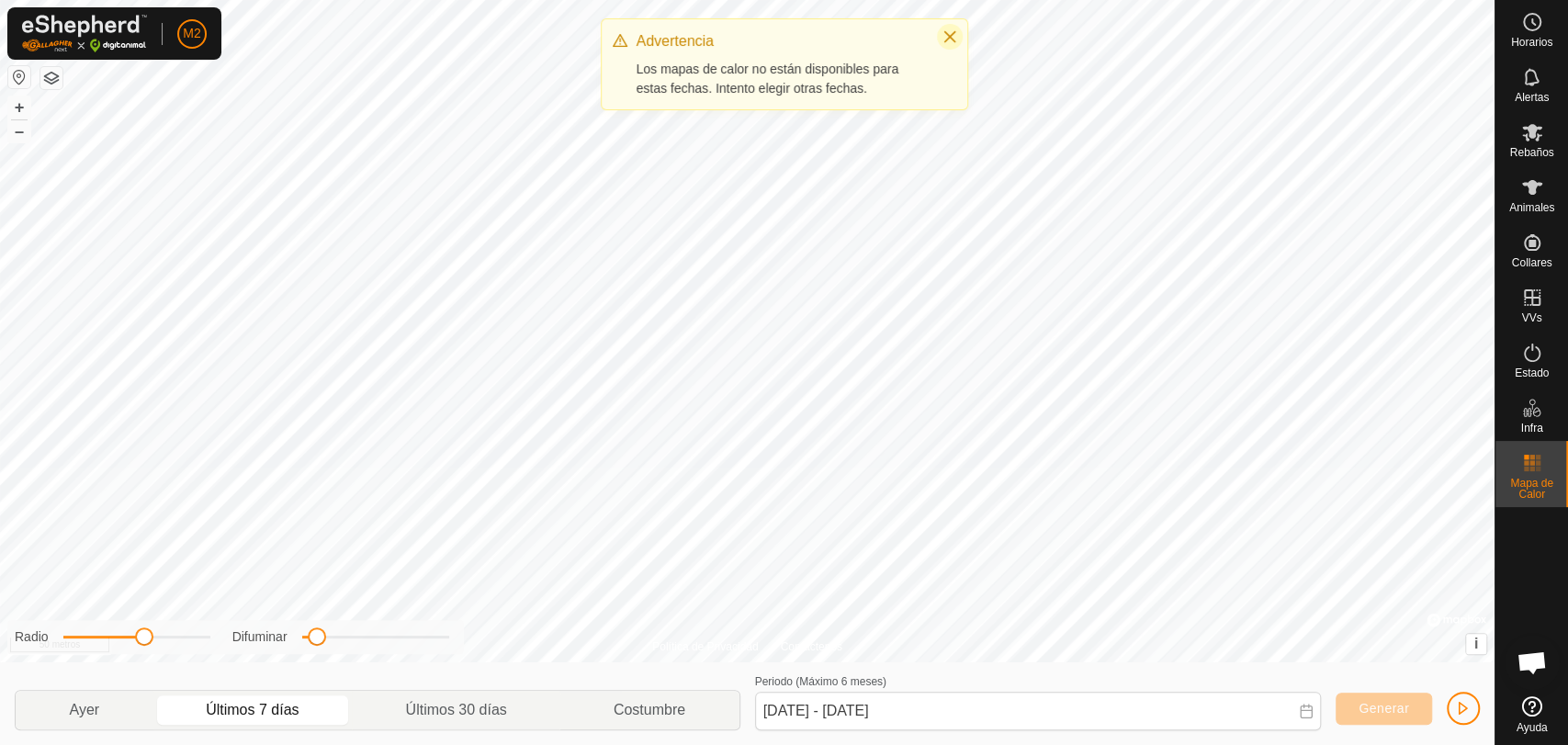
click at [949, 35] on icon "Cerca" at bounding box center [949, 37] width 12 height 12
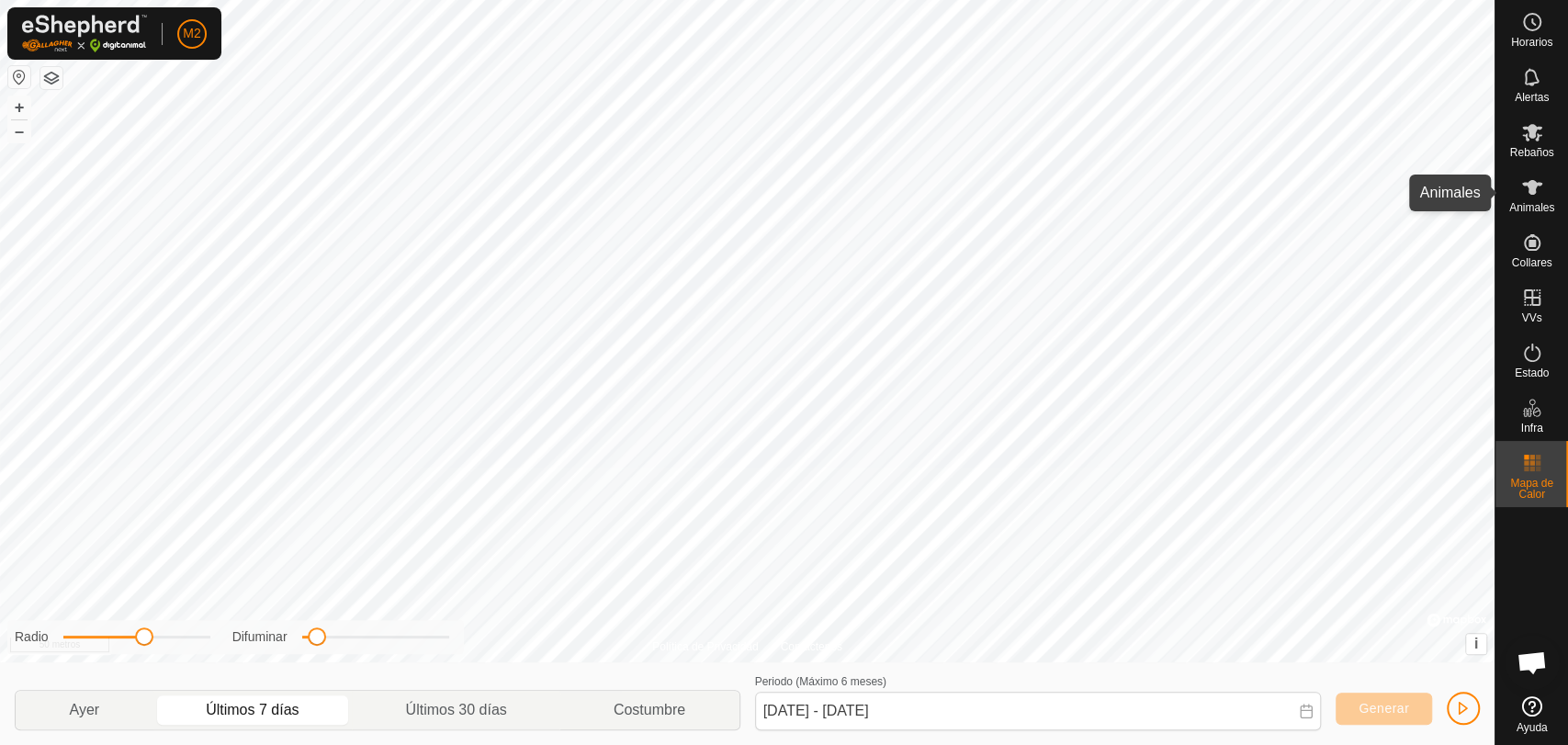
click at [1535, 193] on icon at bounding box center [1533, 187] width 22 height 22
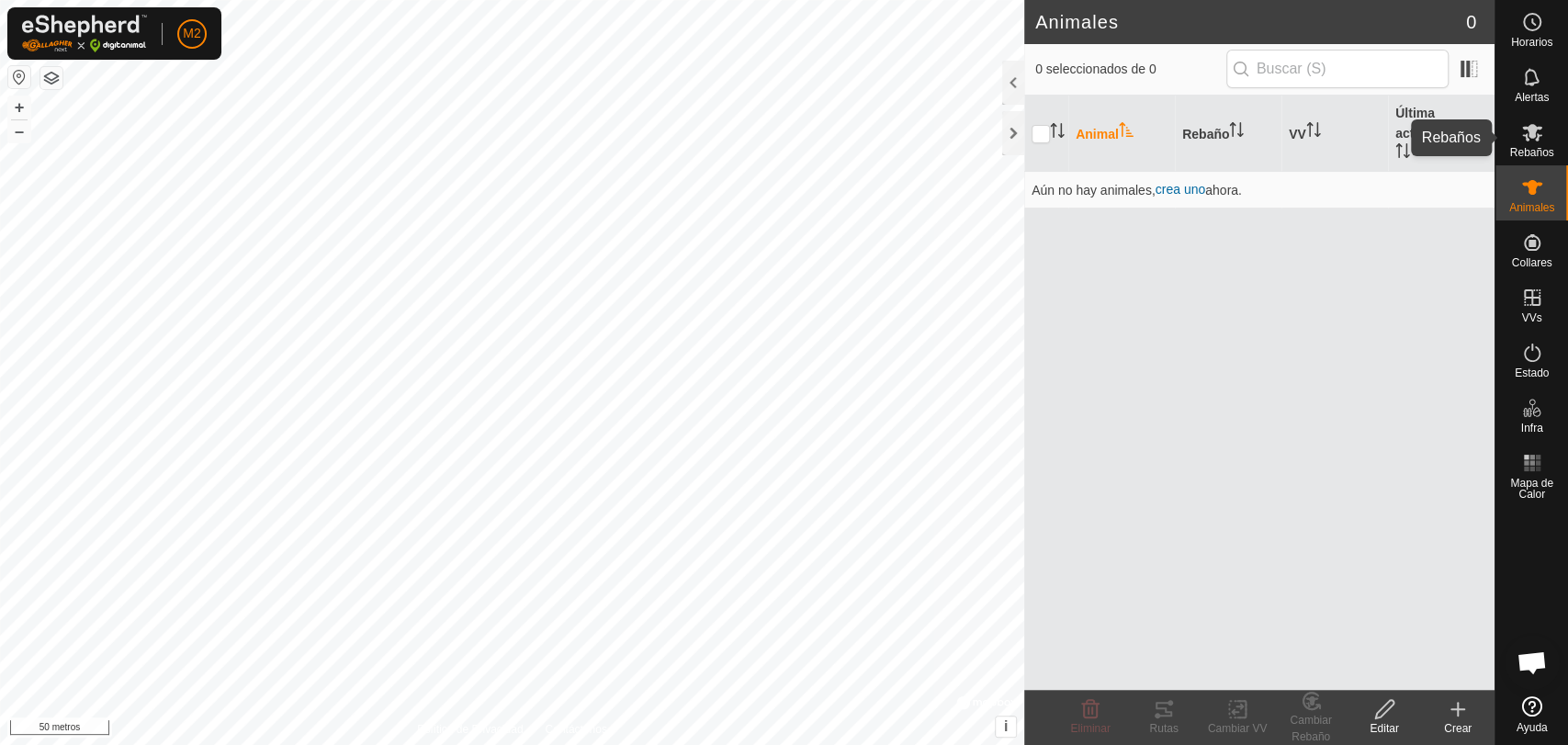
click at [1535, 143] on es-mob-svg-icon at bounding box center [1533, 132] width 34 height 30
